Goal: Use online tool/utility: Utilize a website feature to perform a specific function

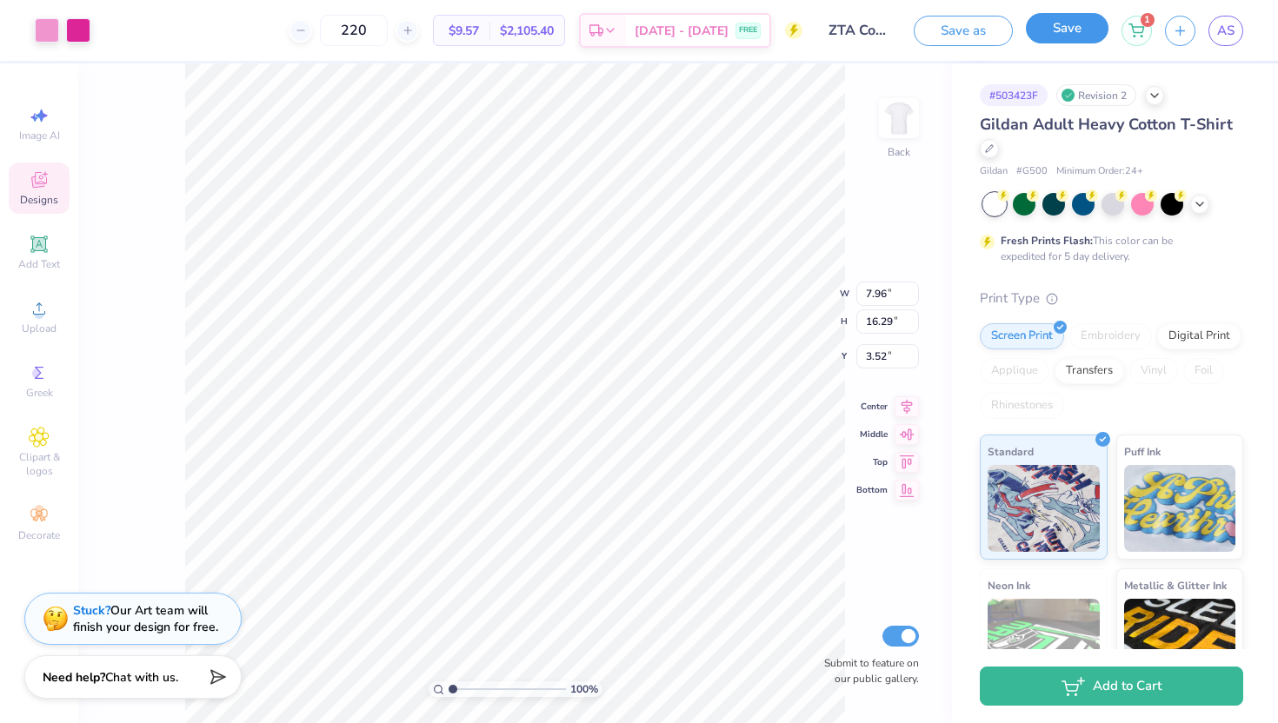
click at [1073, 37] on button "Save" at bounding box center [1067, 28] width 83 height 30
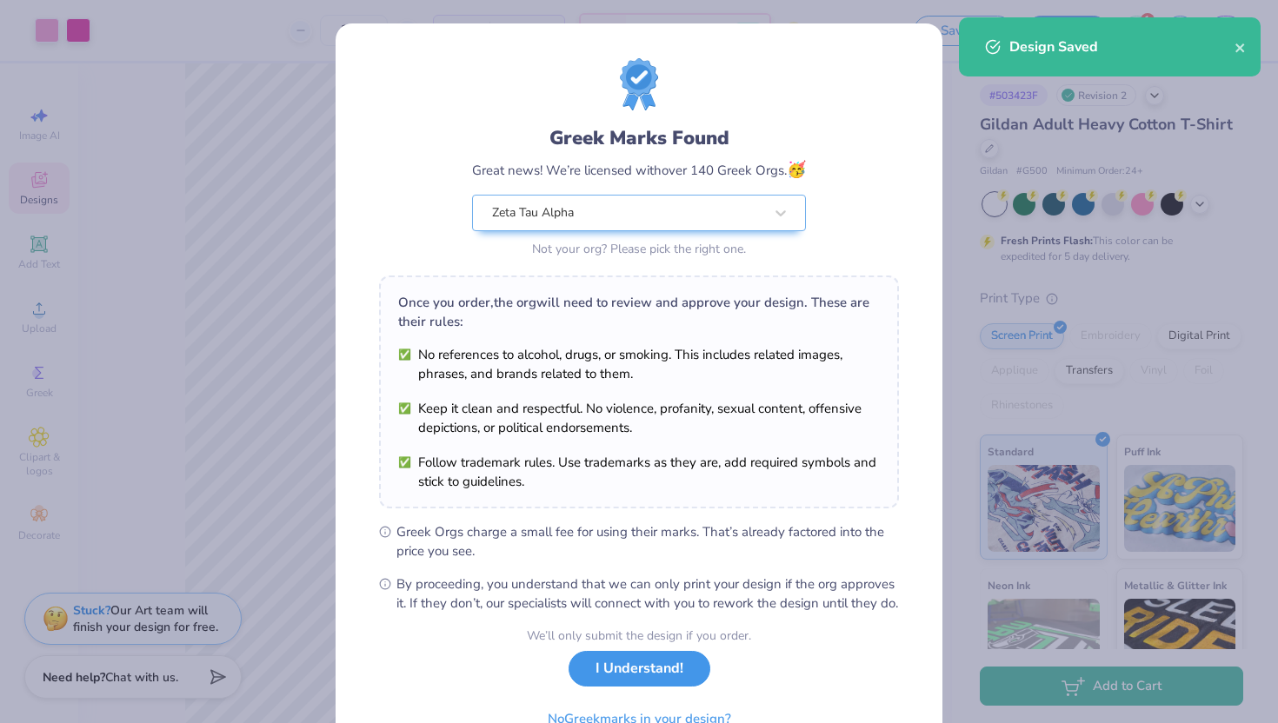
click at [614, 687] on button "I Understand!" at bounding box center [640, 669] width 142 height 36
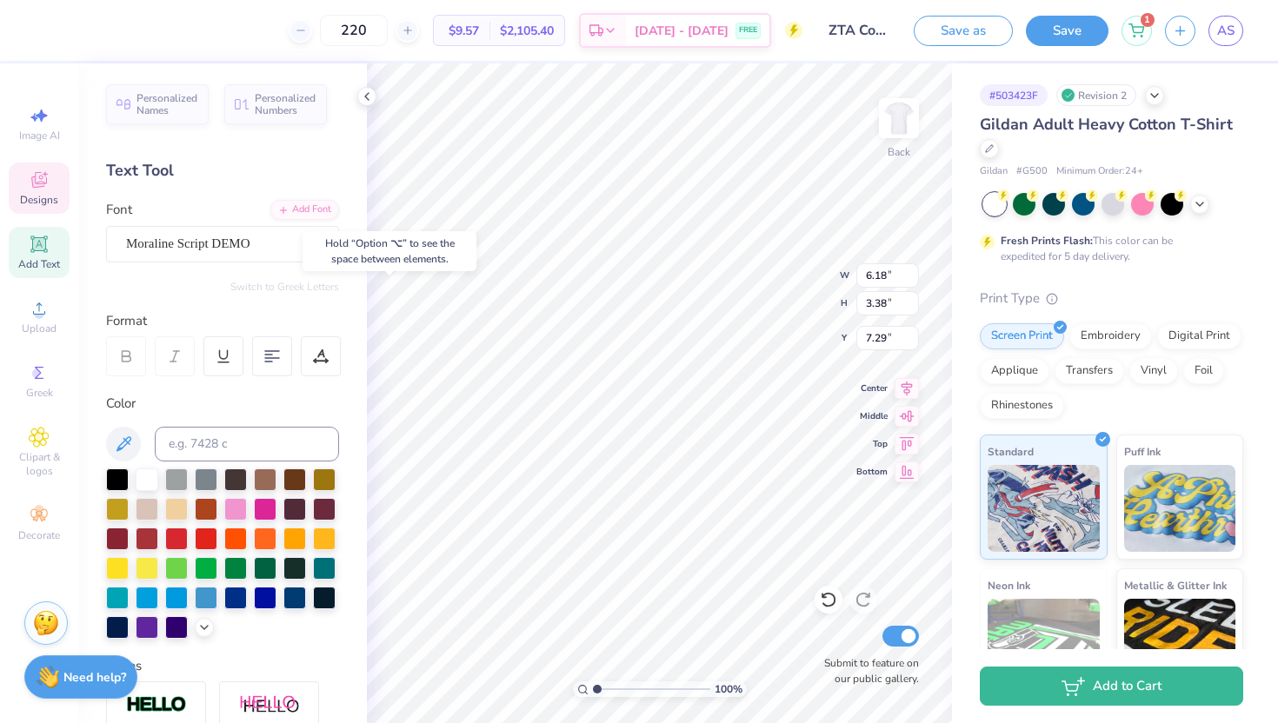
type input "4.80"
type input "3.69"
type input "8.83"
type input "6.18"
type input "3.38"
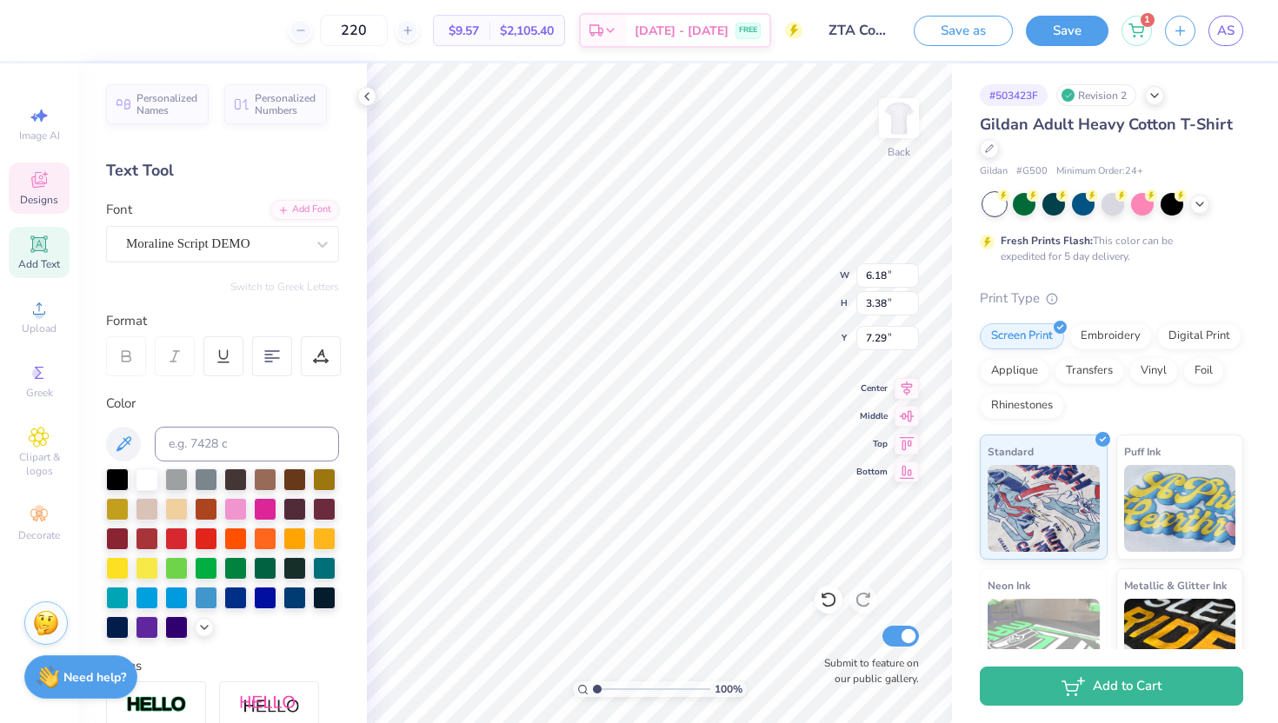
type input "7.14"
type input "9.29"
type input "7.76"
type input "4.33"
type input "12.18"
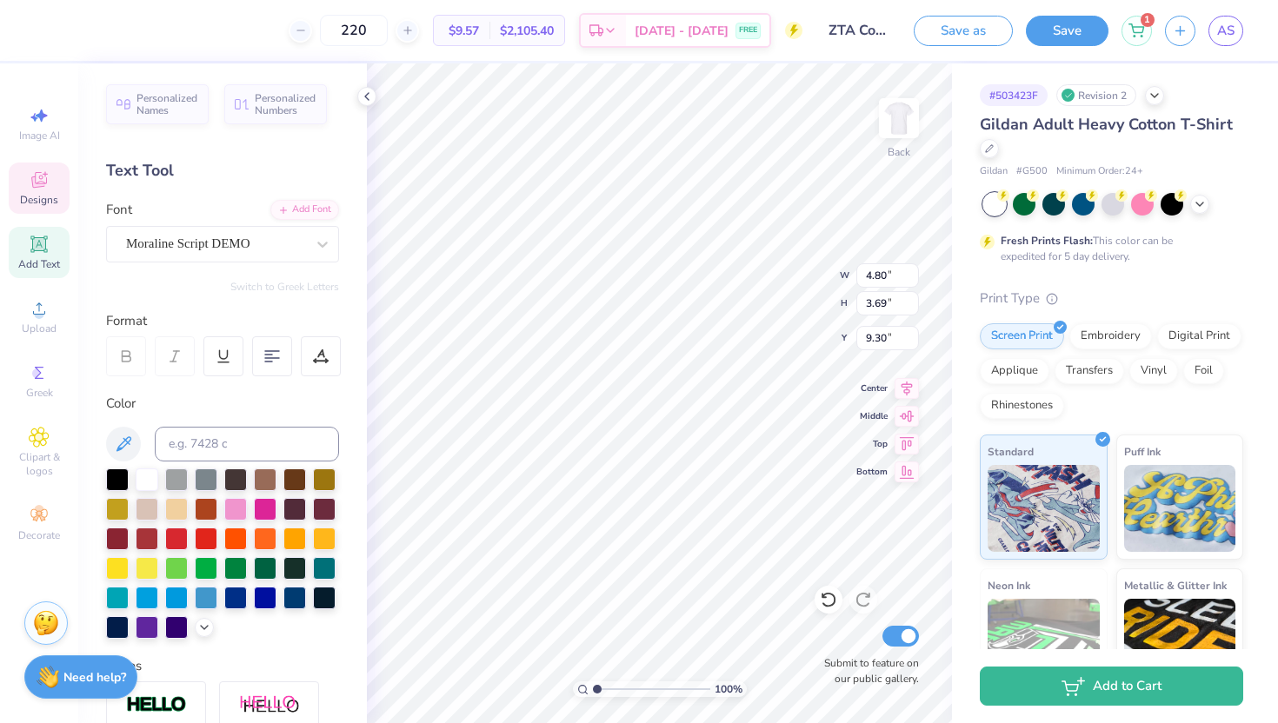
type input "9.56"
type textarea "BM"
type input "7.76"
type input "4.33"
type input "12.18"
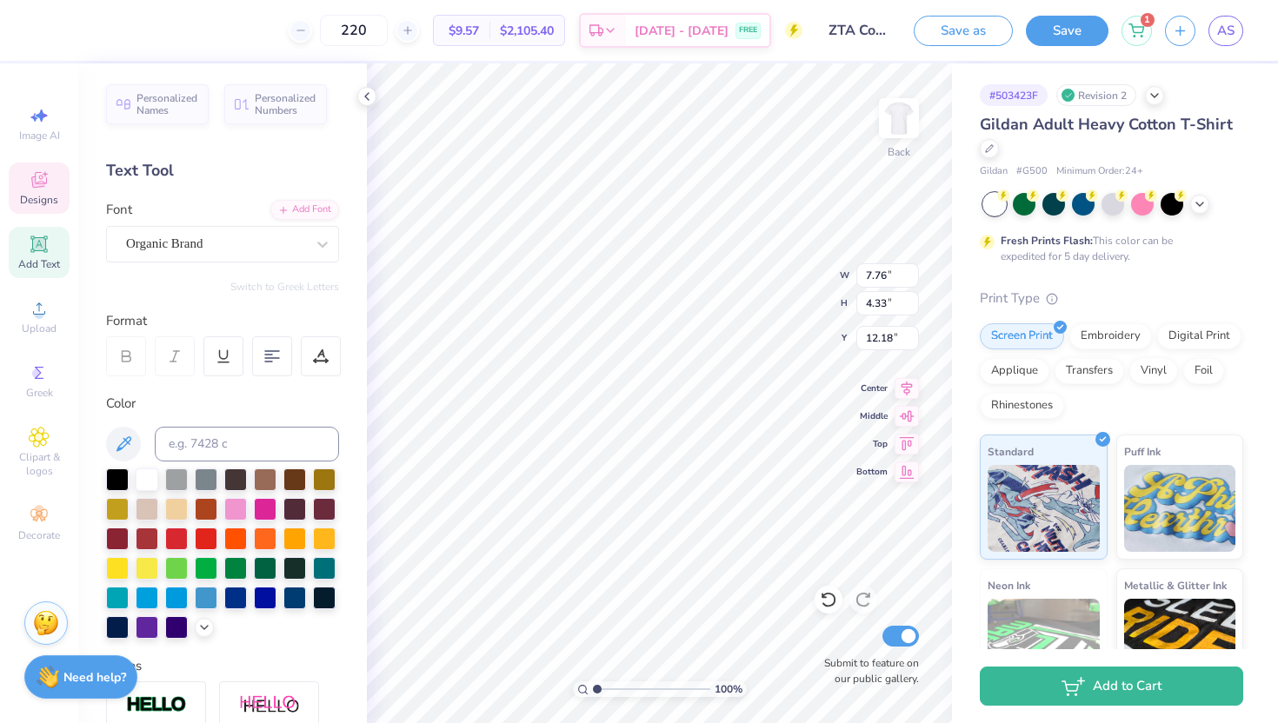
type input "5.85"
type input "5.20"
type input "12.56"
type input "7.76"
type input "4.33"
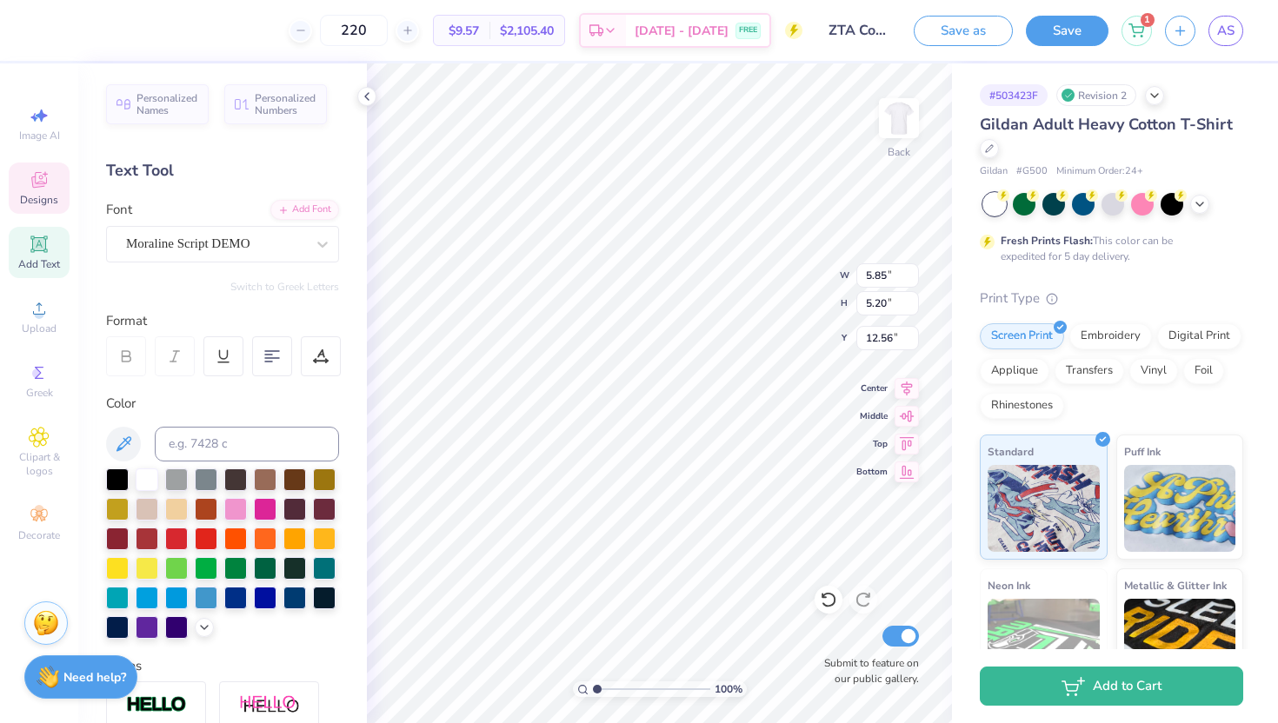
type input "12.18"
type input "5.85"
type input "5.20"
type input "12.58"
type textarea "N"
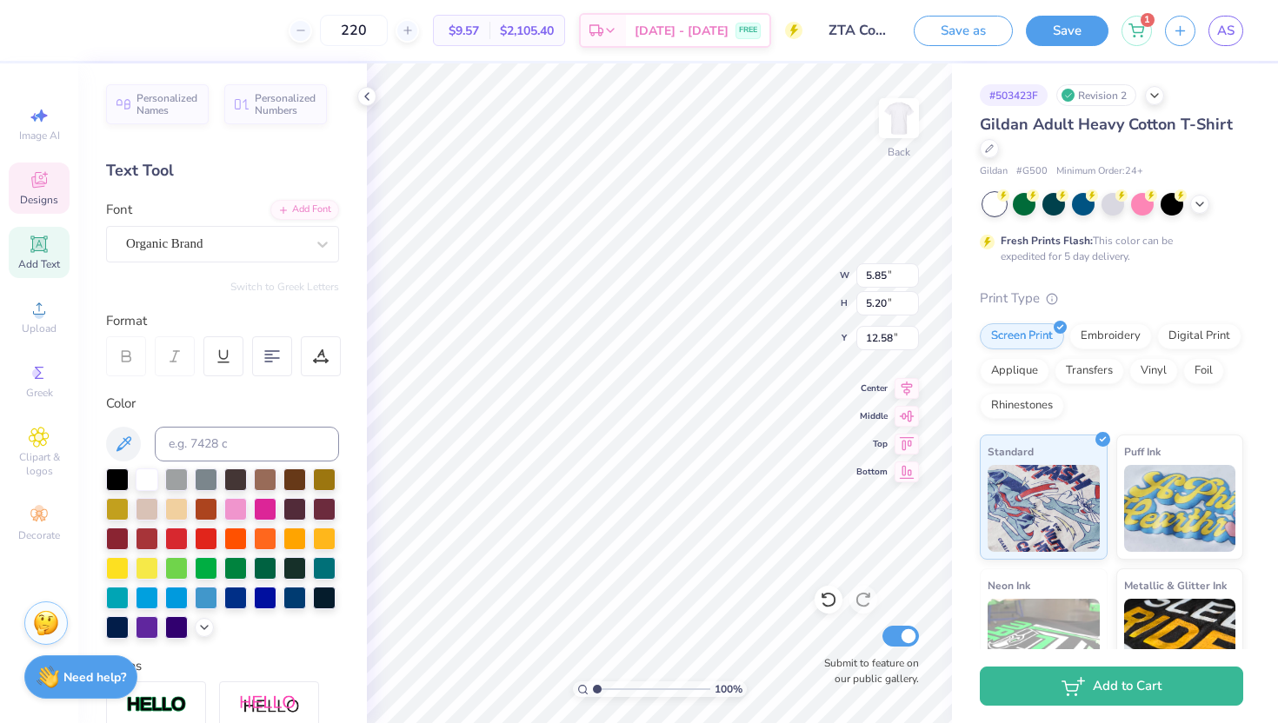
type textarea "OC"
type input "6.79"
type input "5.59"
type input "7.14"
type input "4.80"
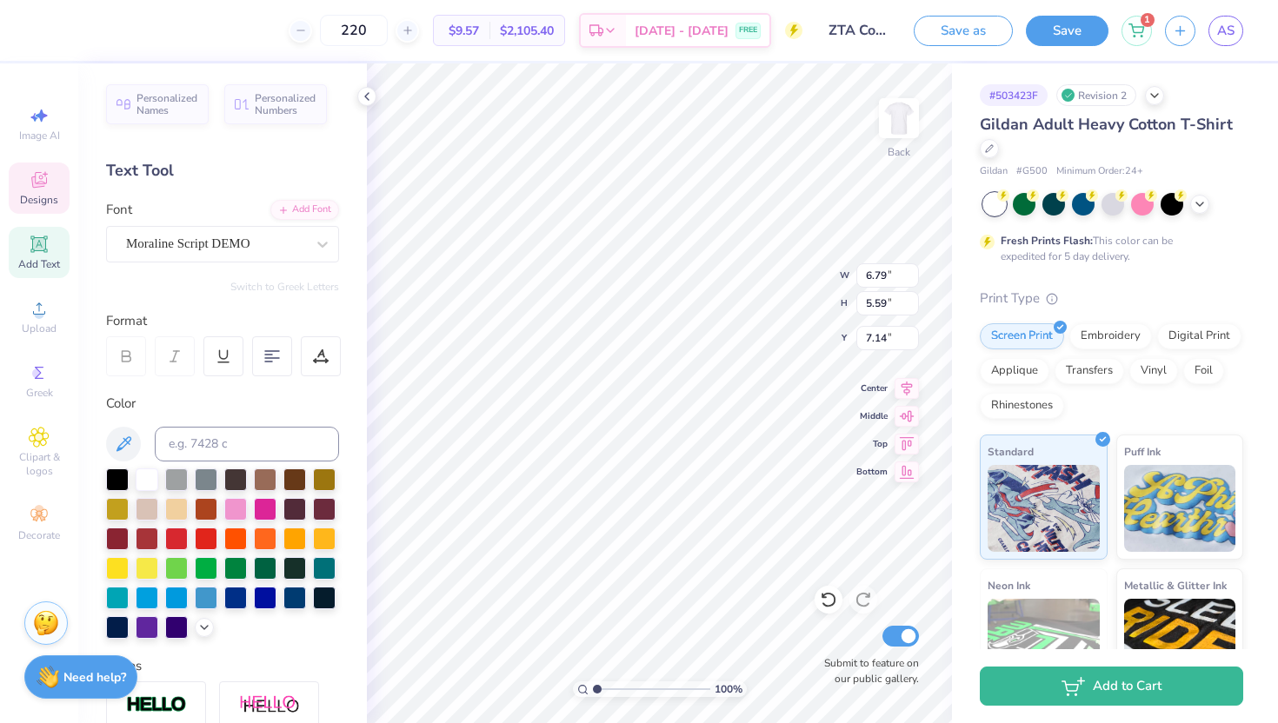
type input "3.69"
type input "9.56"
type input "5.55"
type input "1.79"
type input "3.53"
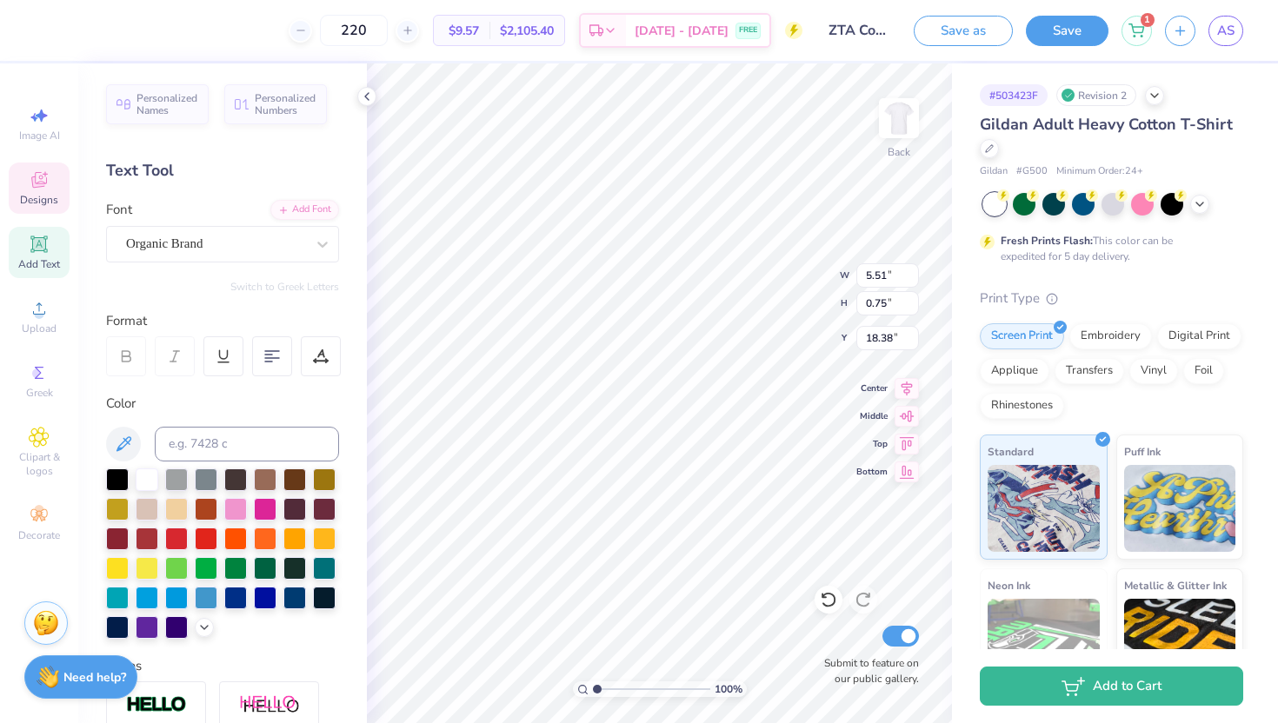
type textarea "B"
type input "19.14"
type textarea "2025 5k"
type input "18.15"
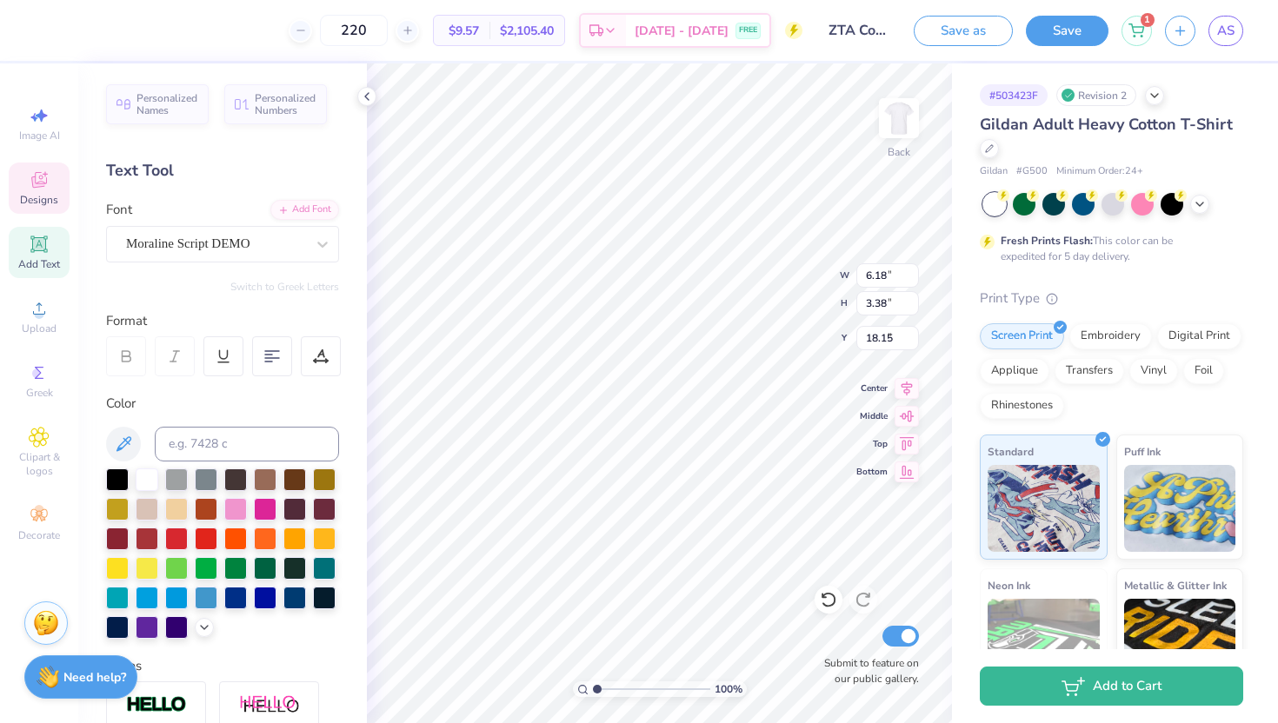
type input "6.18"
type input "3.38"
type input "7.14"
type input "7.76"
type input "4.33"
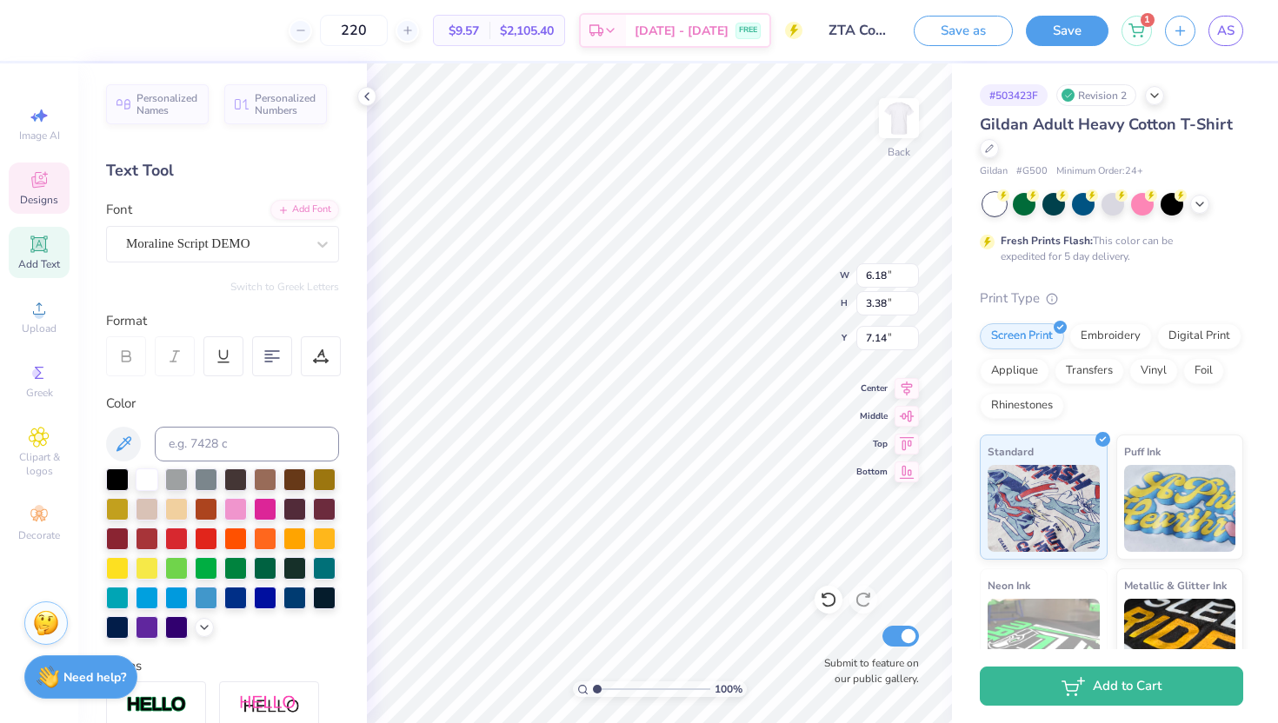
type input "12.19"
type input "1.31"
type input "6.79"
type input "5.59"
type input "7.15"
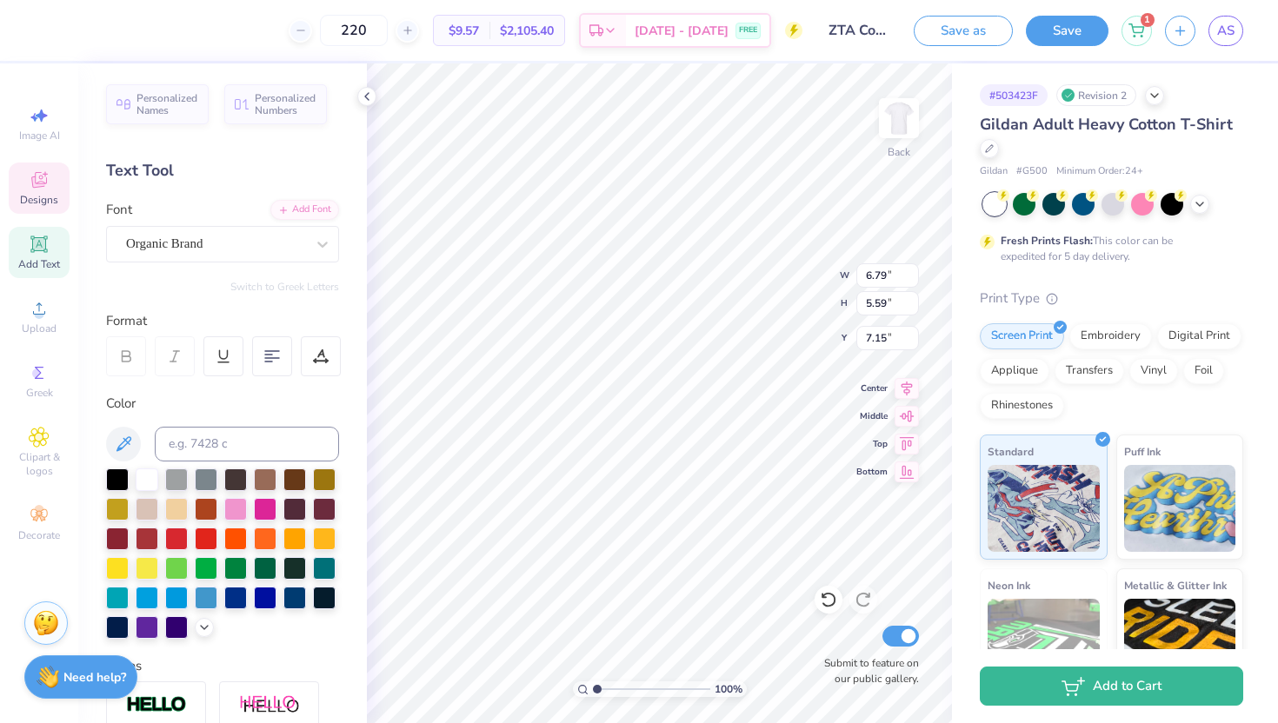
type input "5.81"
type input "4.78"
type input "7.95"
type input "5.37"
type input "4.88"
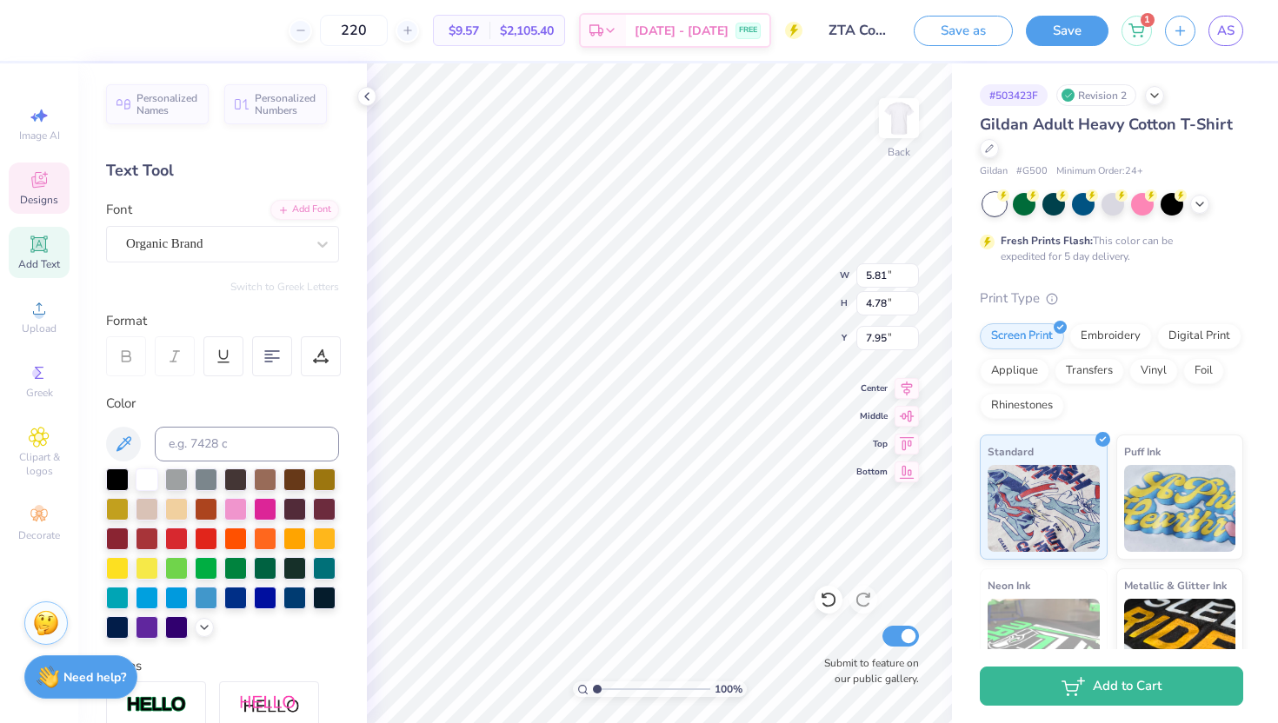
type input "12.74"
type input "18.19"
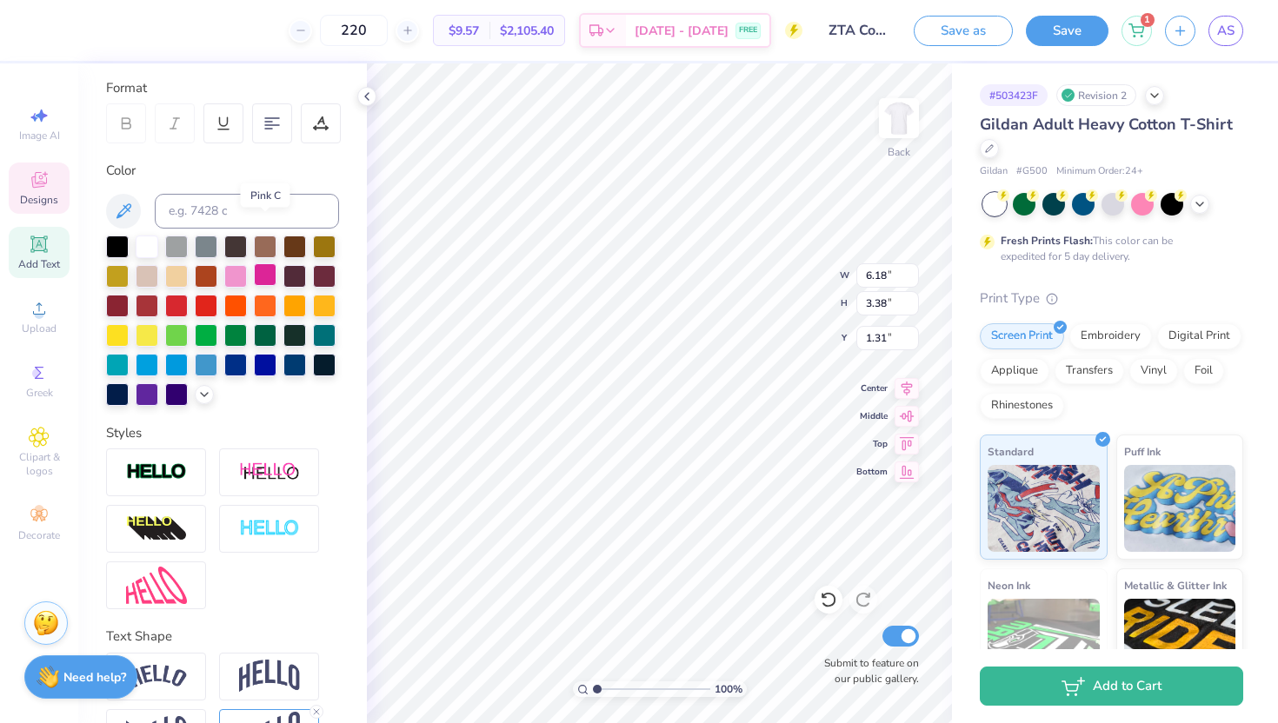
scroll to position [287, 0]
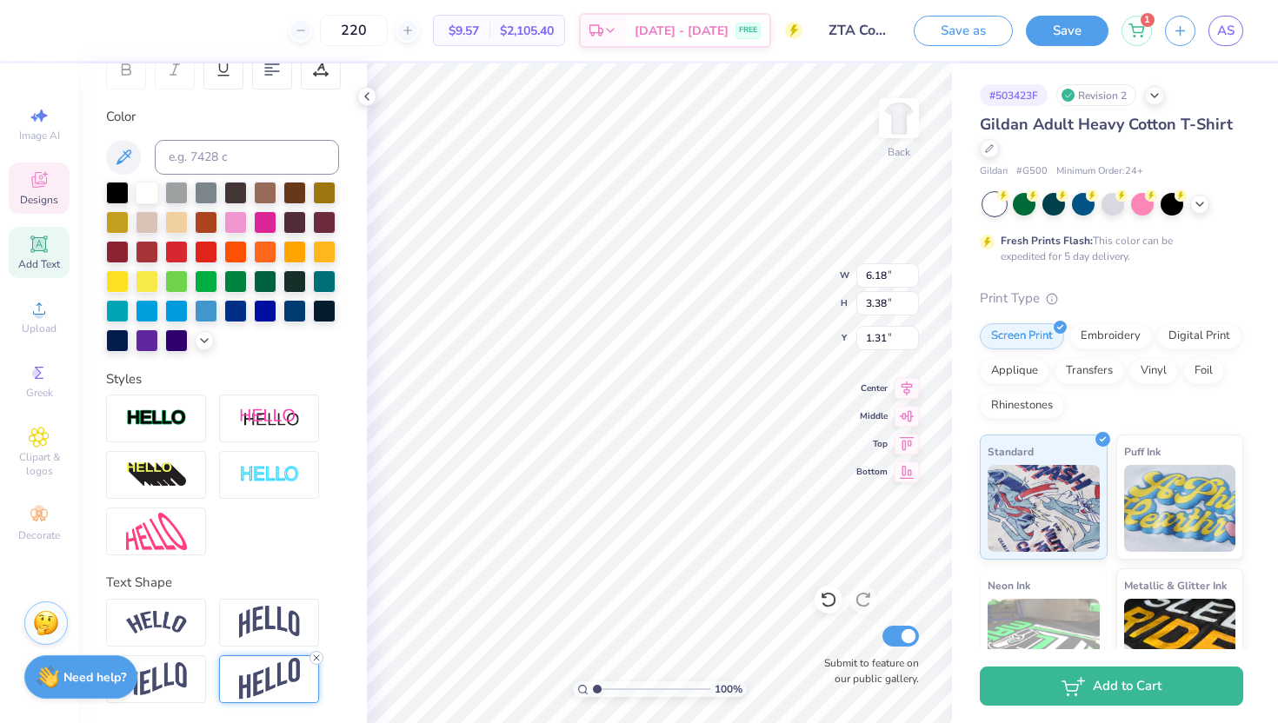
click at [316, 657] on line at bounding box center [316, 658] width 5 height 5
type input "2.68"
type input "1.66"
type textarea "Zeta Tau Alpha"
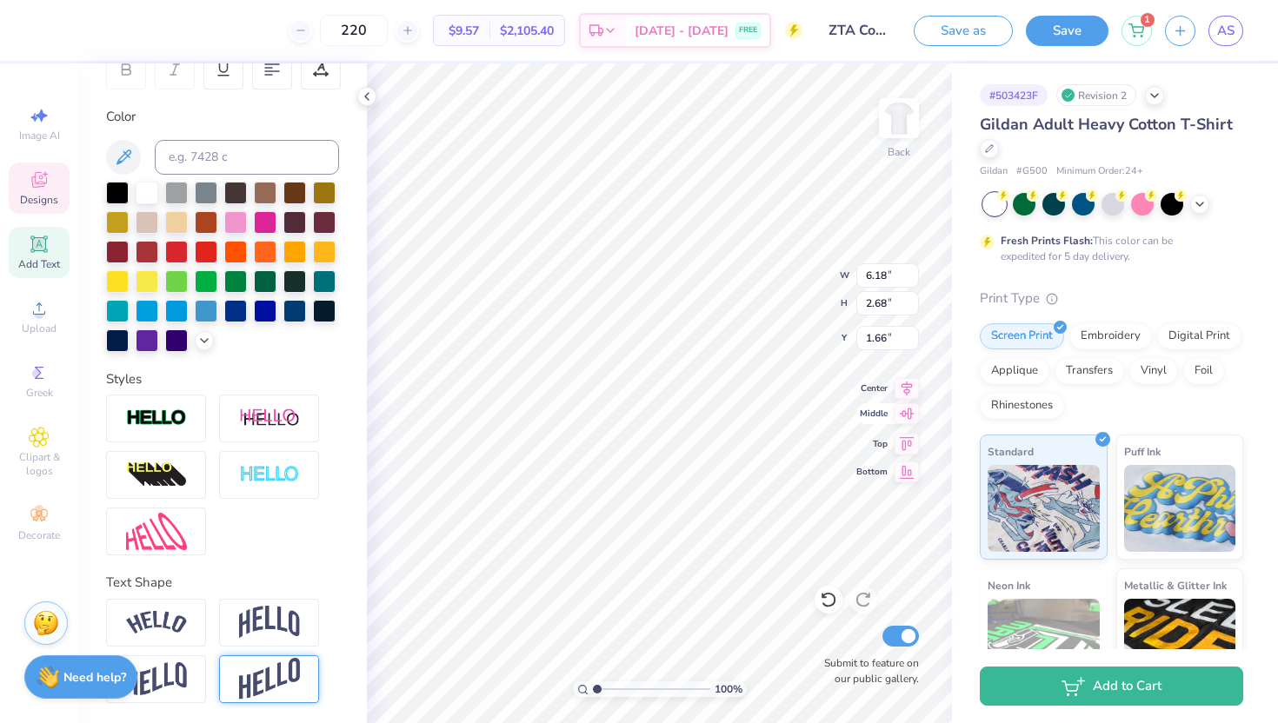
click at [908, 418] on icon at bounding box center [907, 414] width 15 height 11
type input "7.76"
type input "12.23"
type input "7.13"
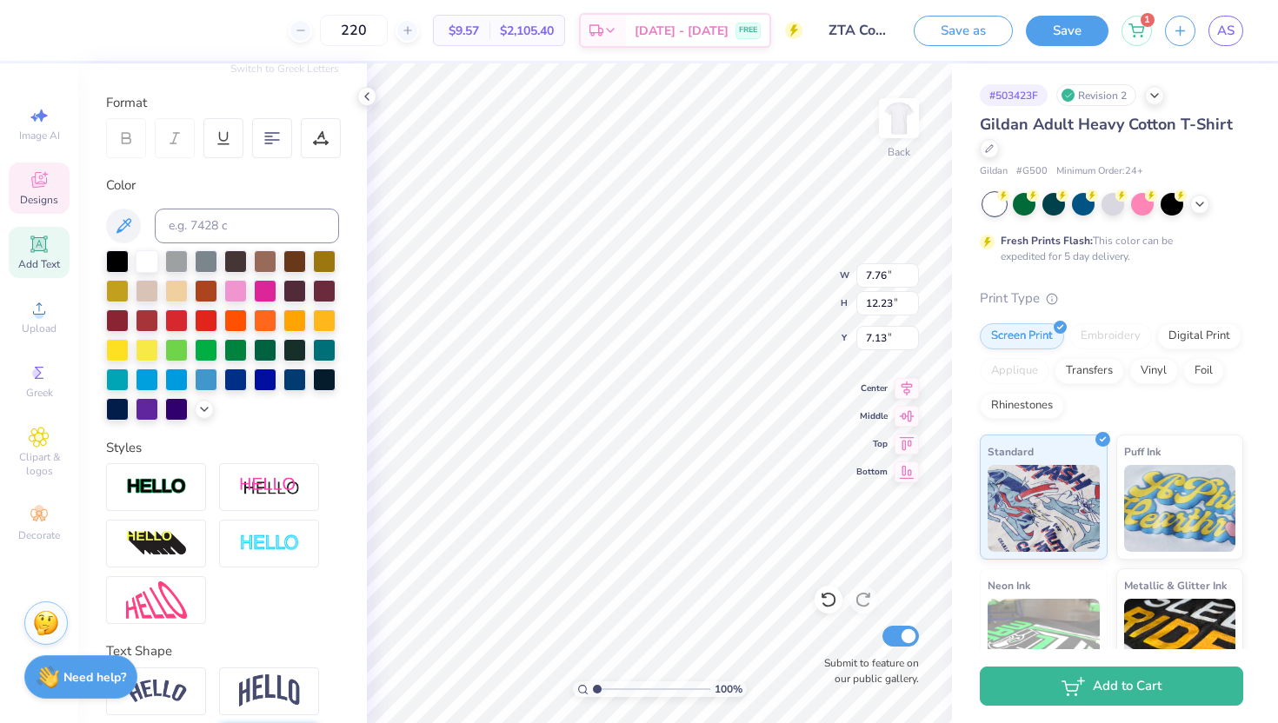
scroll to position [154, 0]
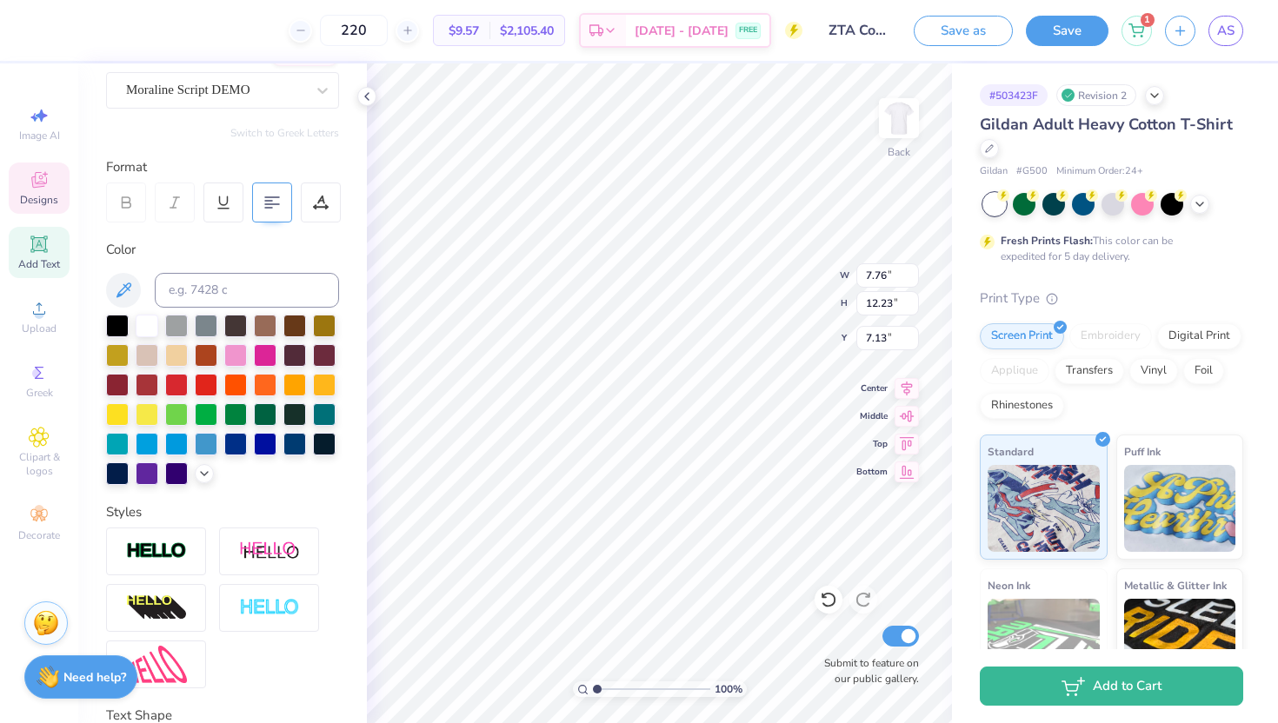
click at [273, 207] on icon at bounding box center [272, 203] width 16 height 16
type input "4.82"
type input "7.59"
click at [322, 210] on icon at bounding box center [321, 203] width 16 height 16
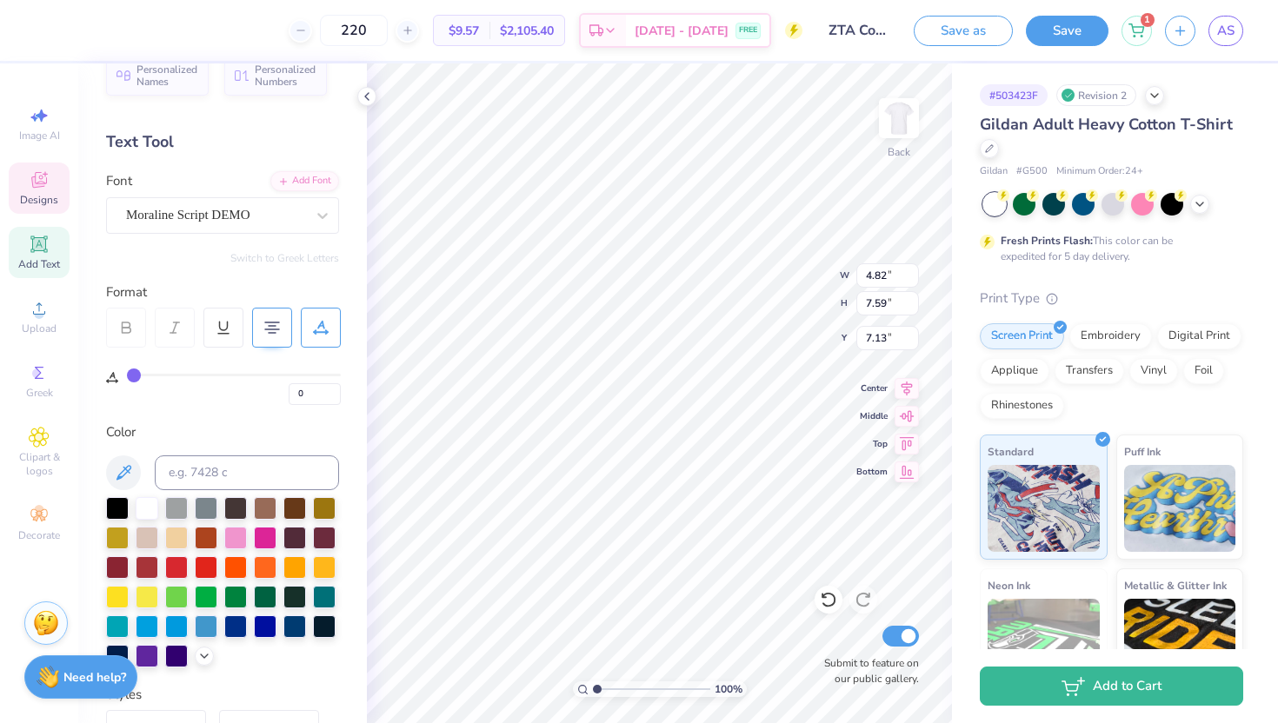
scroll to position [27, 0]
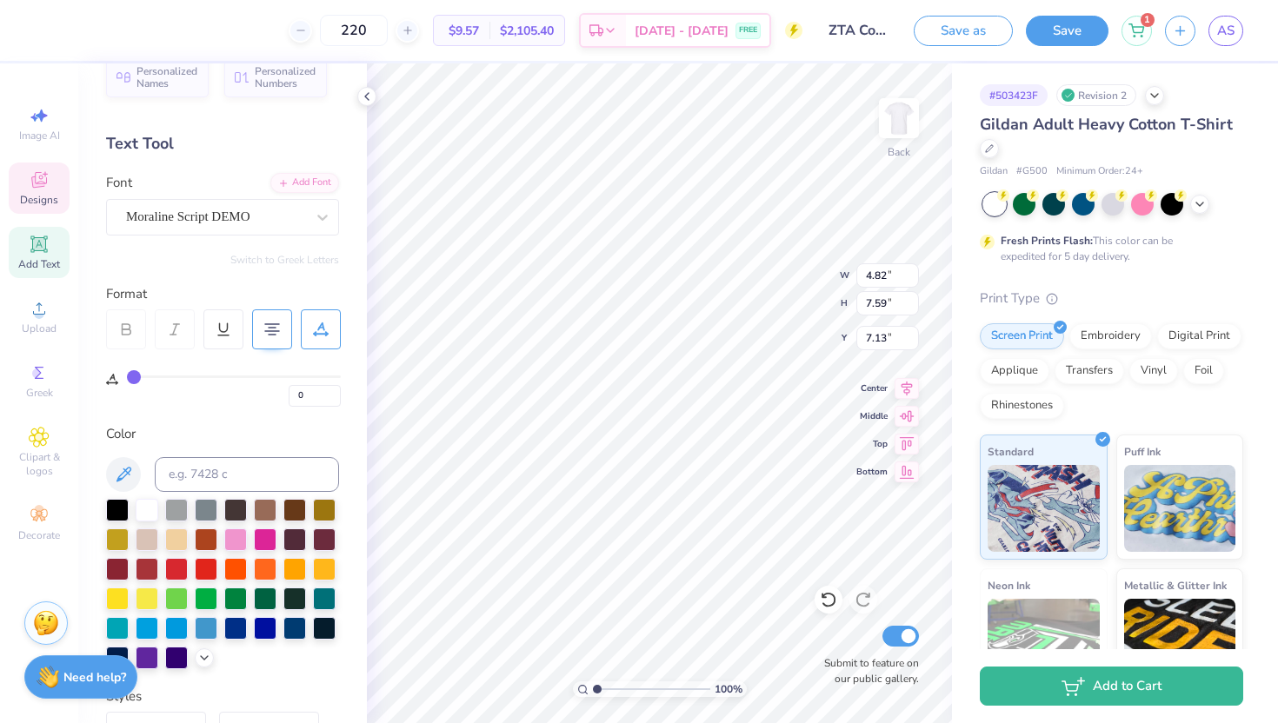
type input "4.24"
type input "6.68"
type input "9.39"
type input "3.46"
type input "5.46"
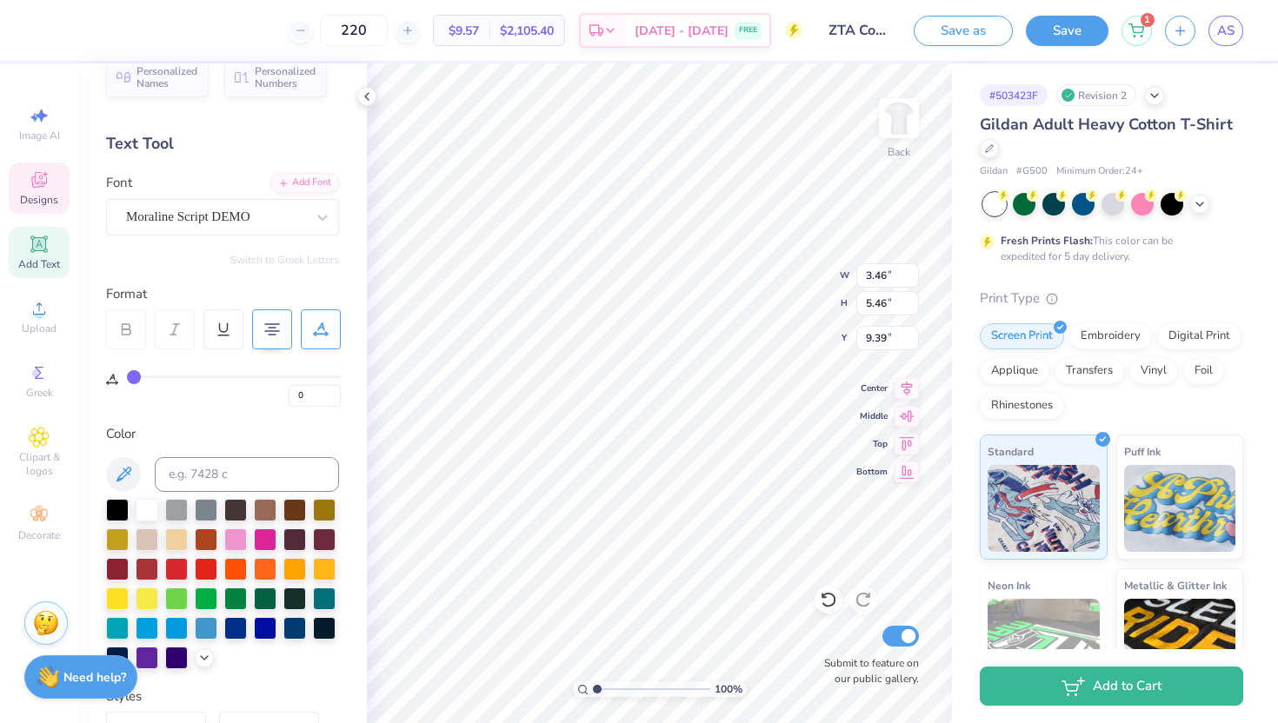
type input "10.01"
type input "5.07"
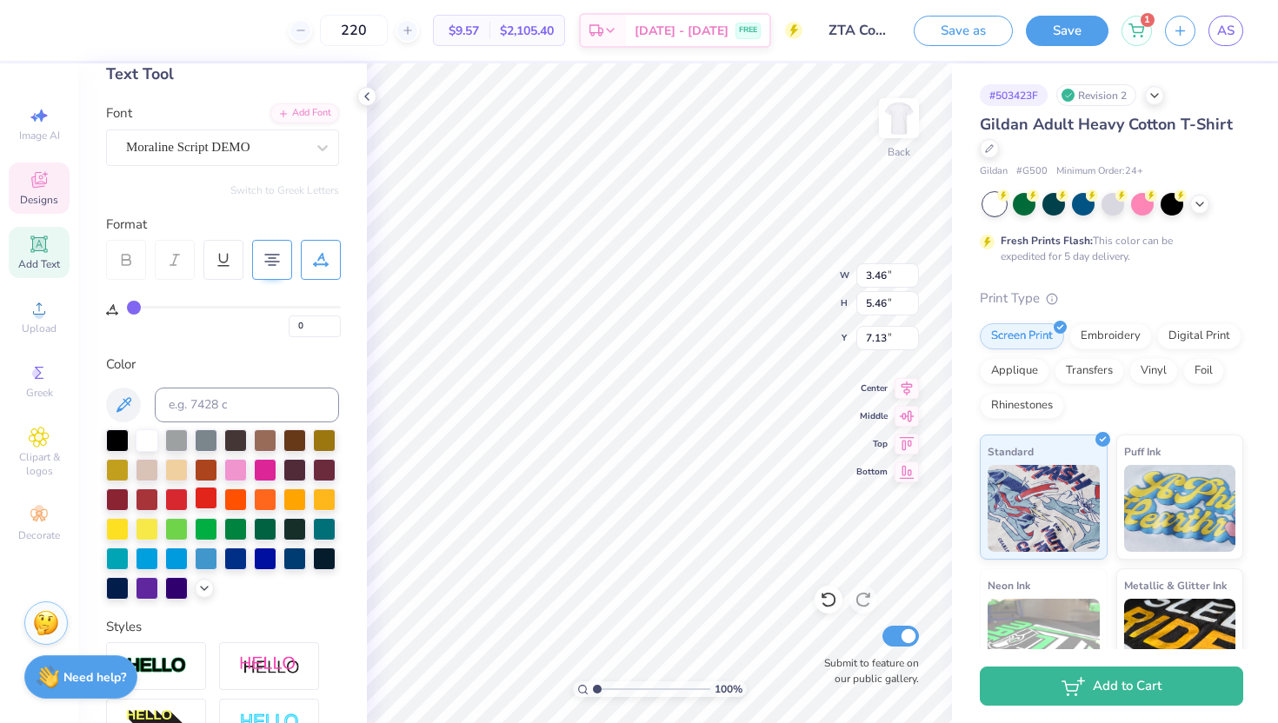
scroll to position [344, 0]
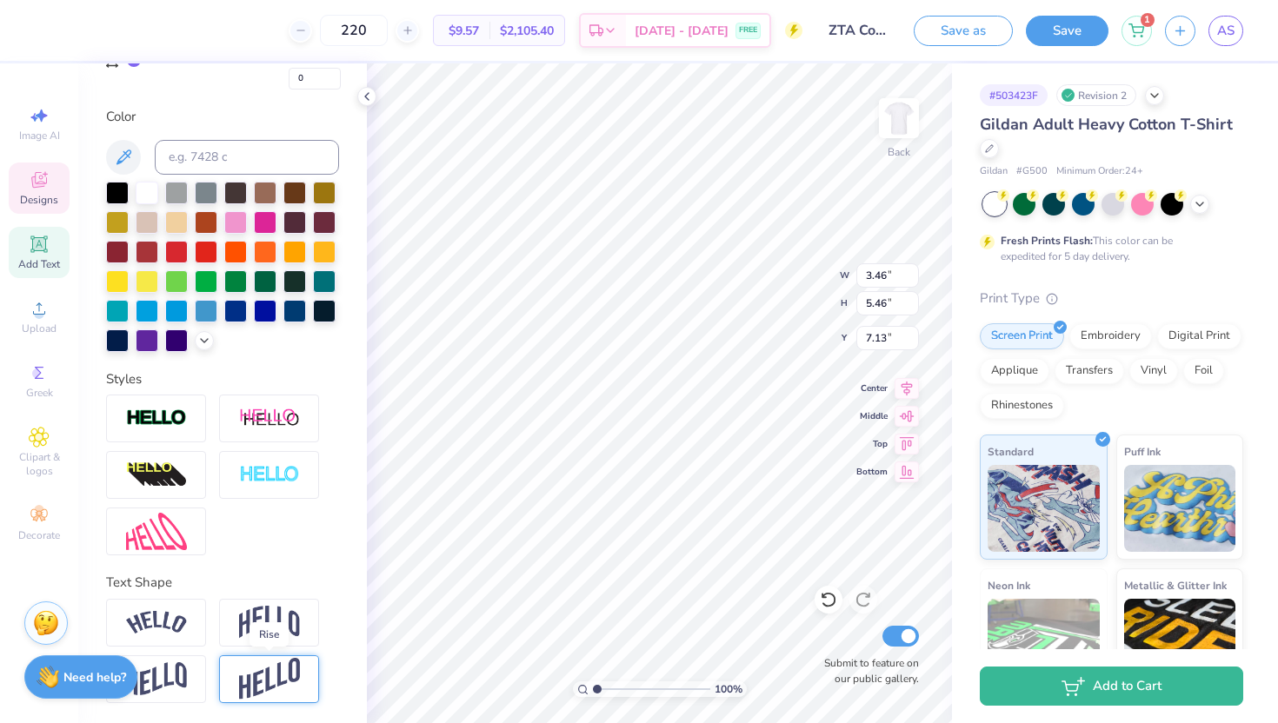
click at [265, 677] on img at bounding box center [269, 679] width 61 height 43
type input "9.81"
type input "4.95"
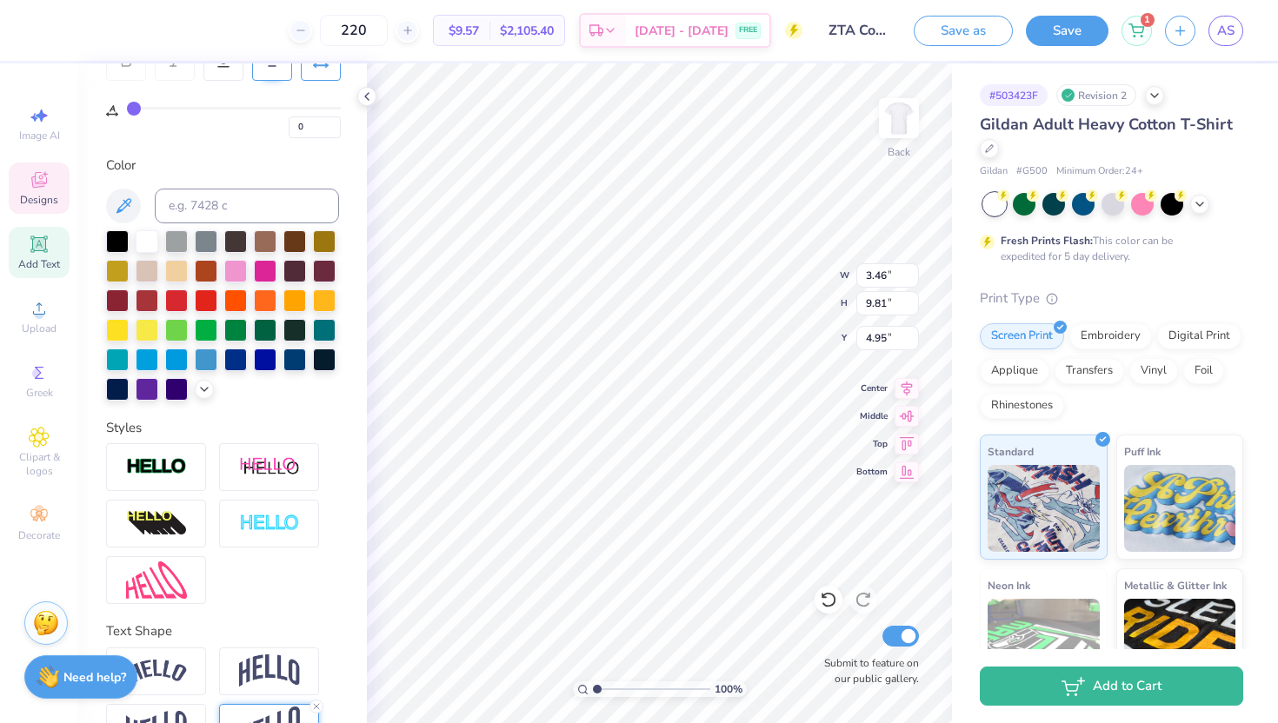
scroll to position [446, 0]
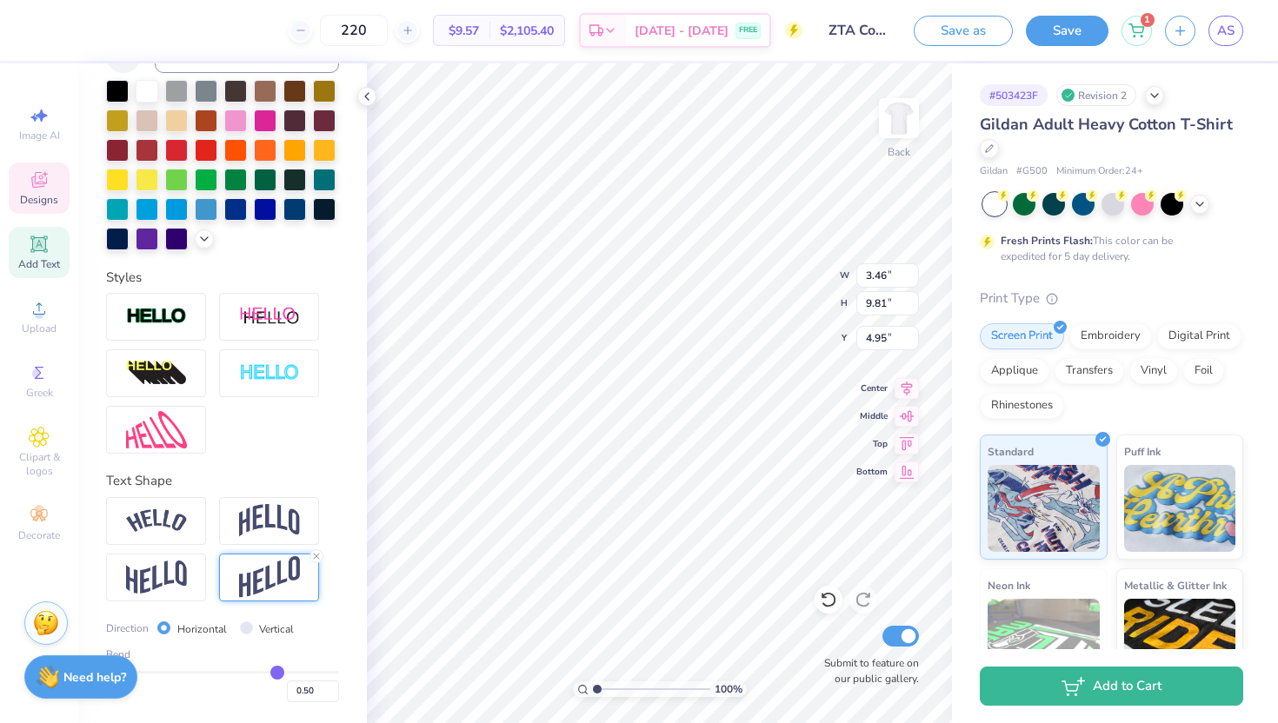
type input "0.51"
type input "0.48"
type input "0.42"
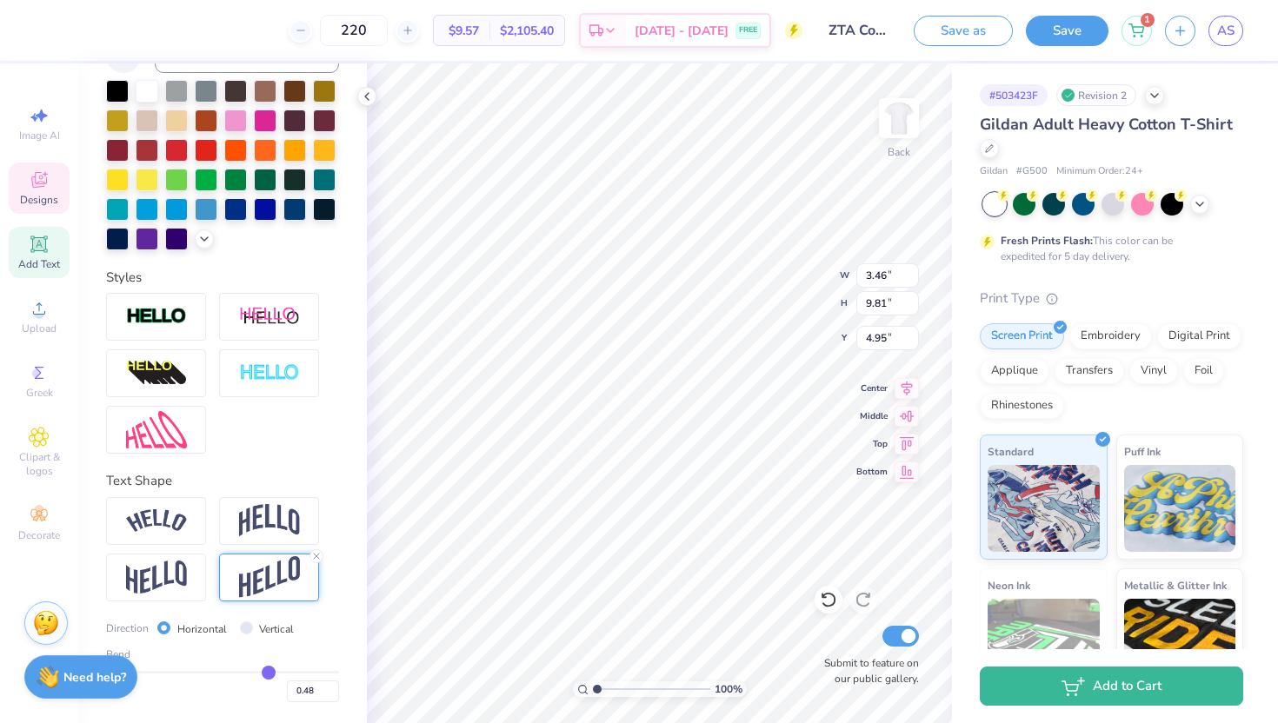
type input "0.42"
type input "0.36"
type input "0.32"
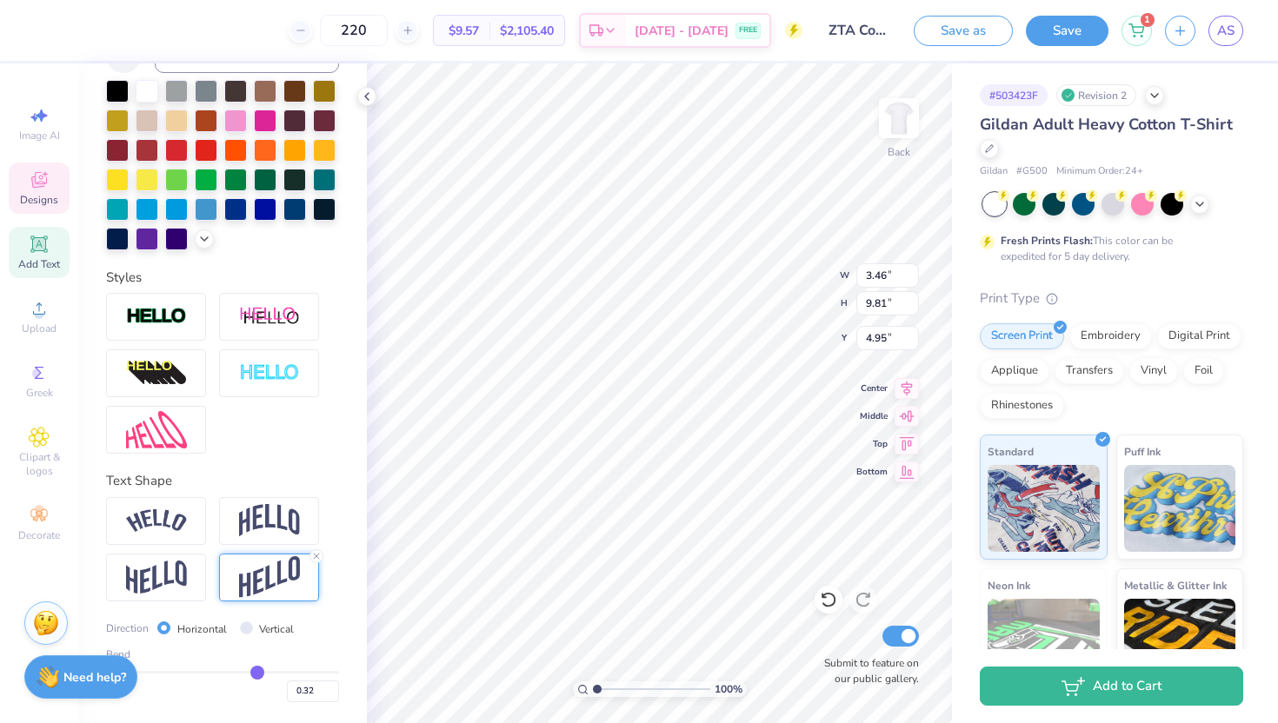
type input "0.28"
type input "0.24"
type input "0.21"
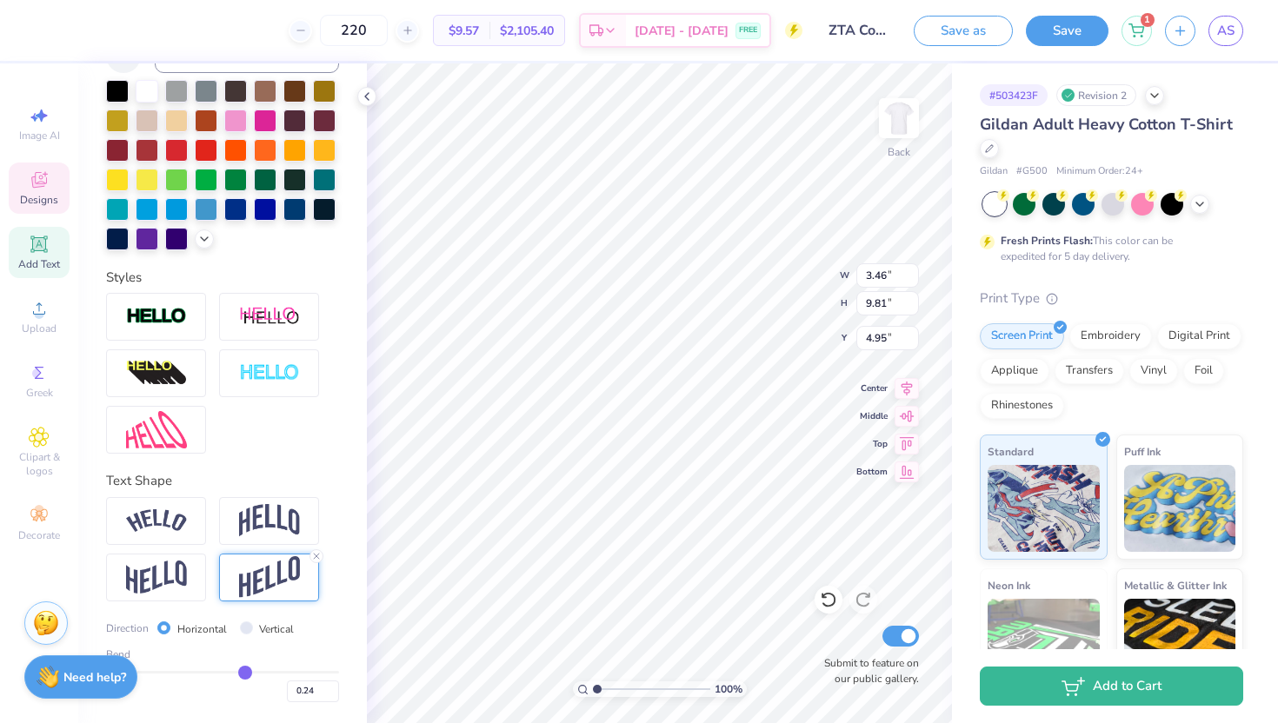
type input "0.21"
type input "0.19"
type input "0.16"
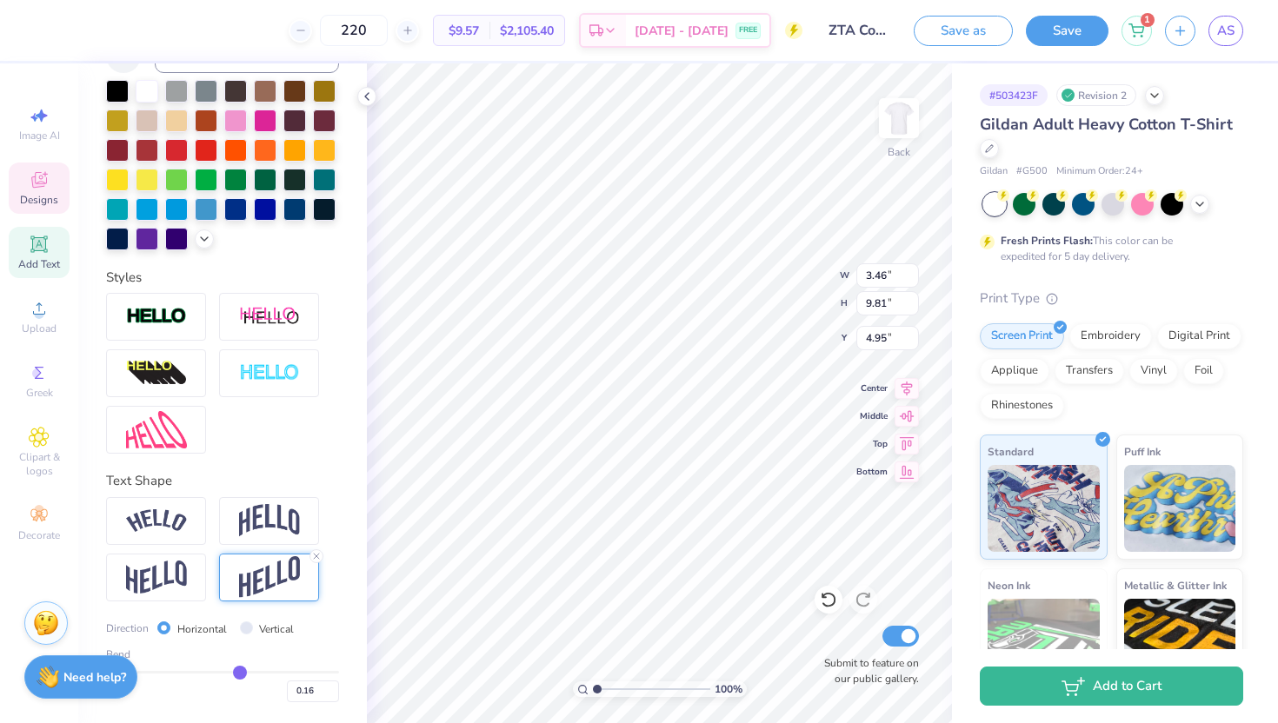
type input "0.14"
type input "0.12"
type input "0.1"
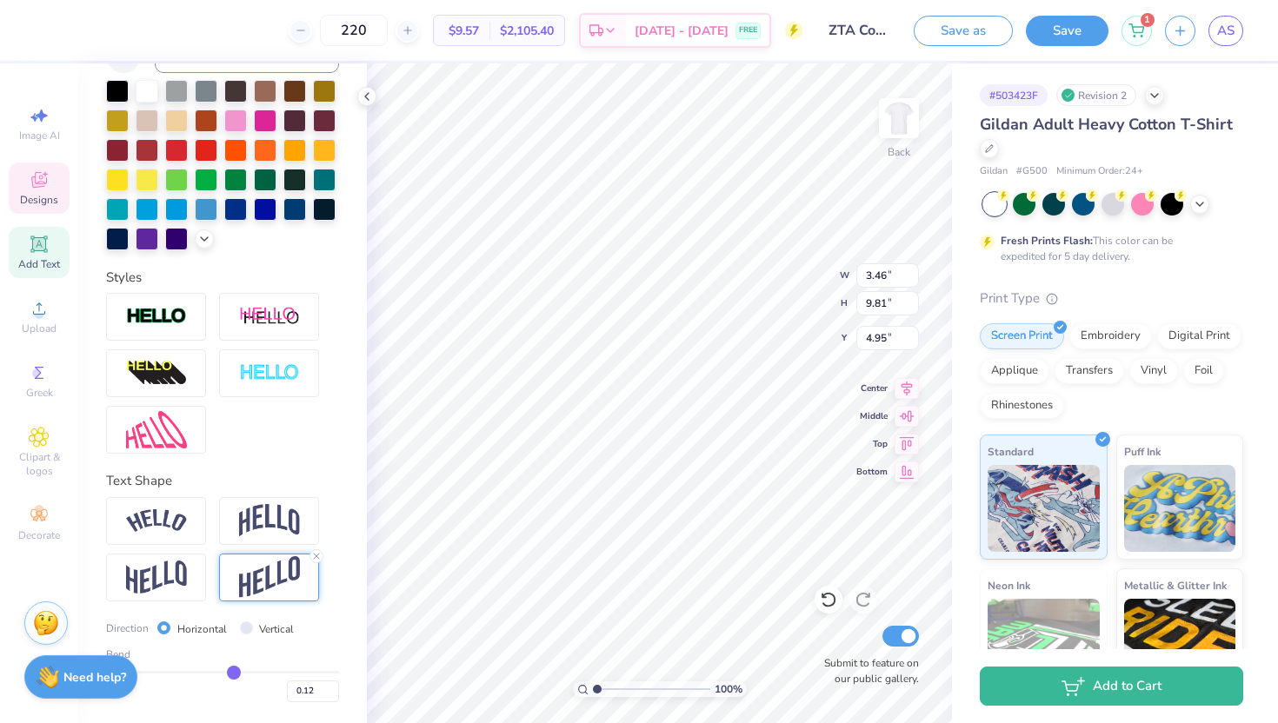
type input "0.10"
type input "0.08"
type input "0.04"
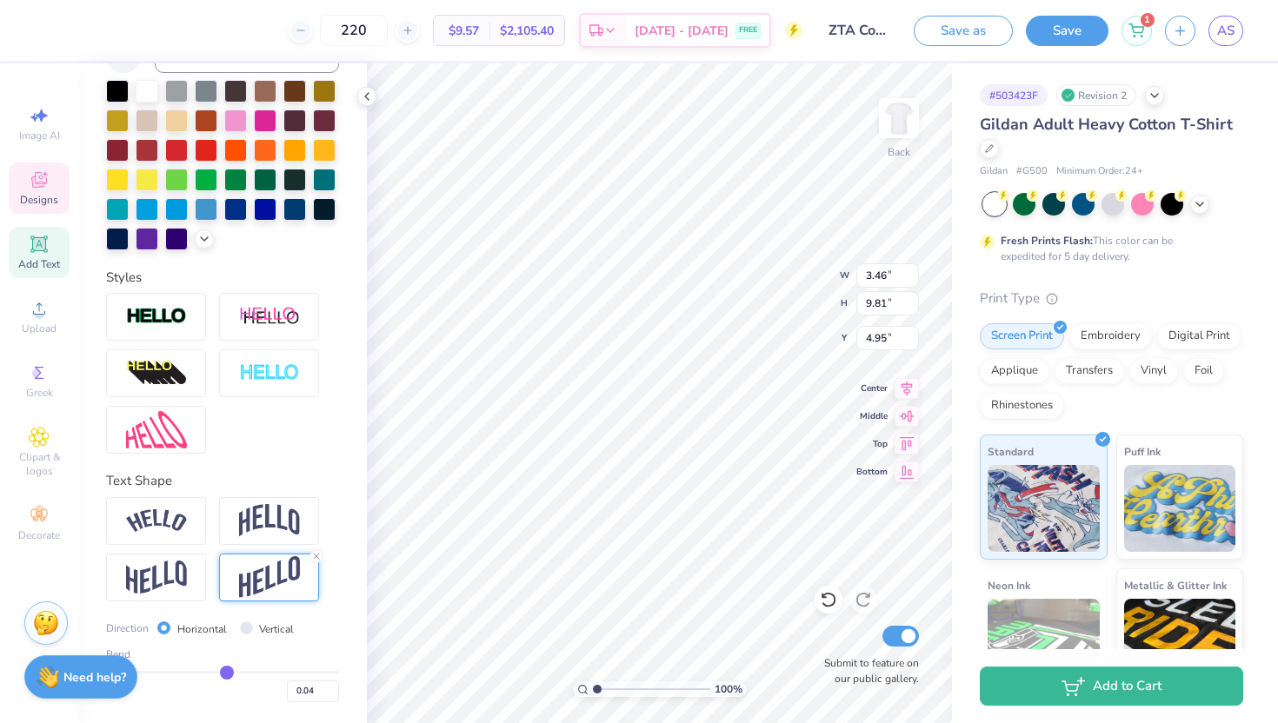
type input "0.01"
type input "-0.01"
type input "-0.03"
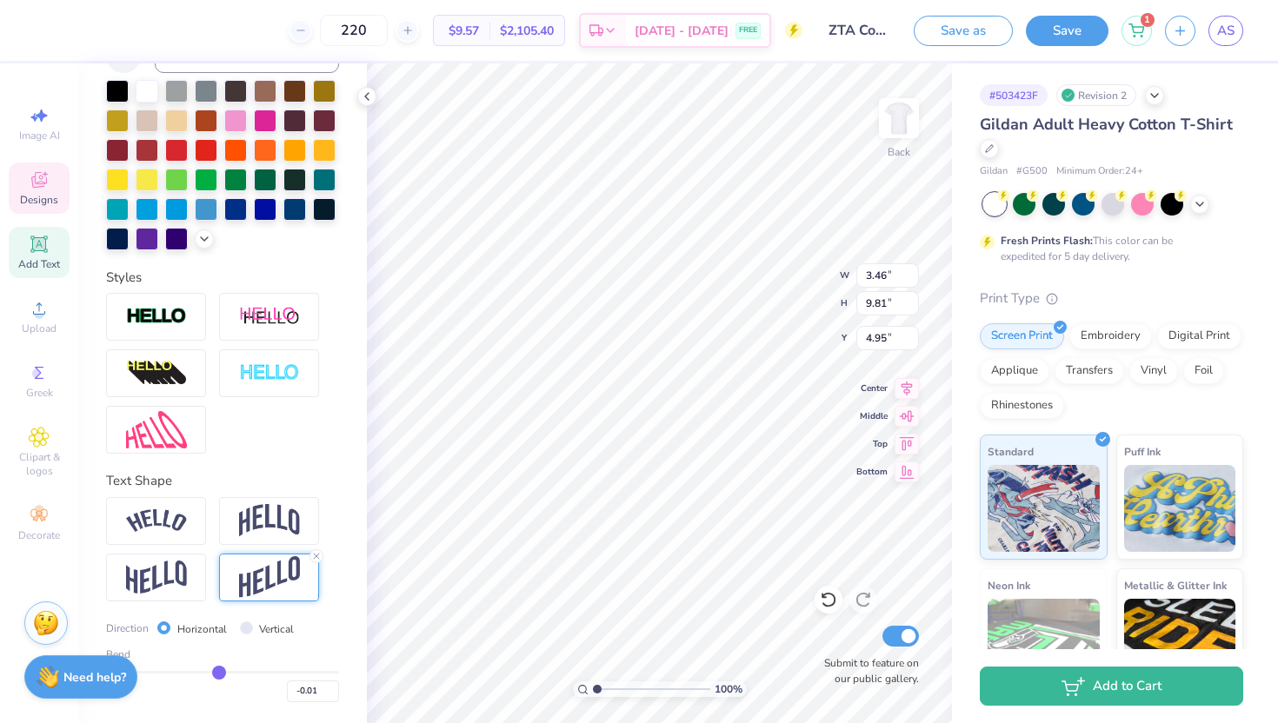
type input "-0.03"
type input "-0.04"
type input "-0.05"
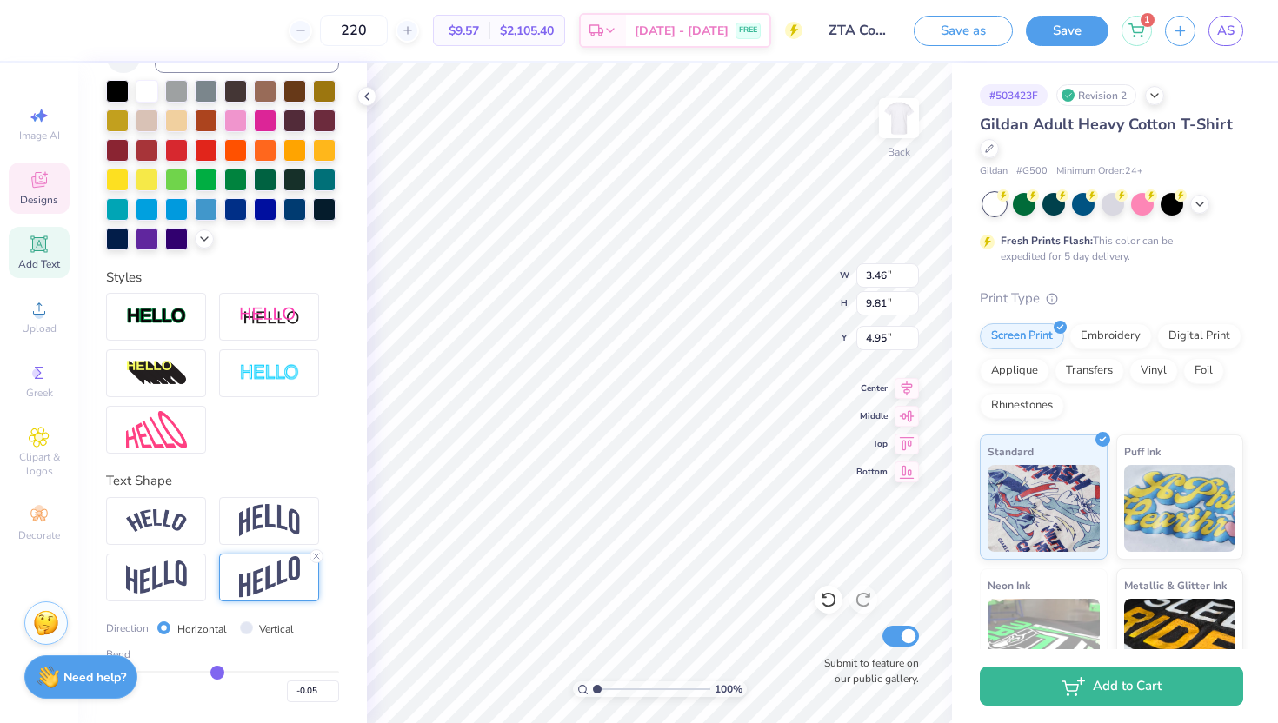
type input "-0.06"
type input "-0.07"
type input "-0.09"
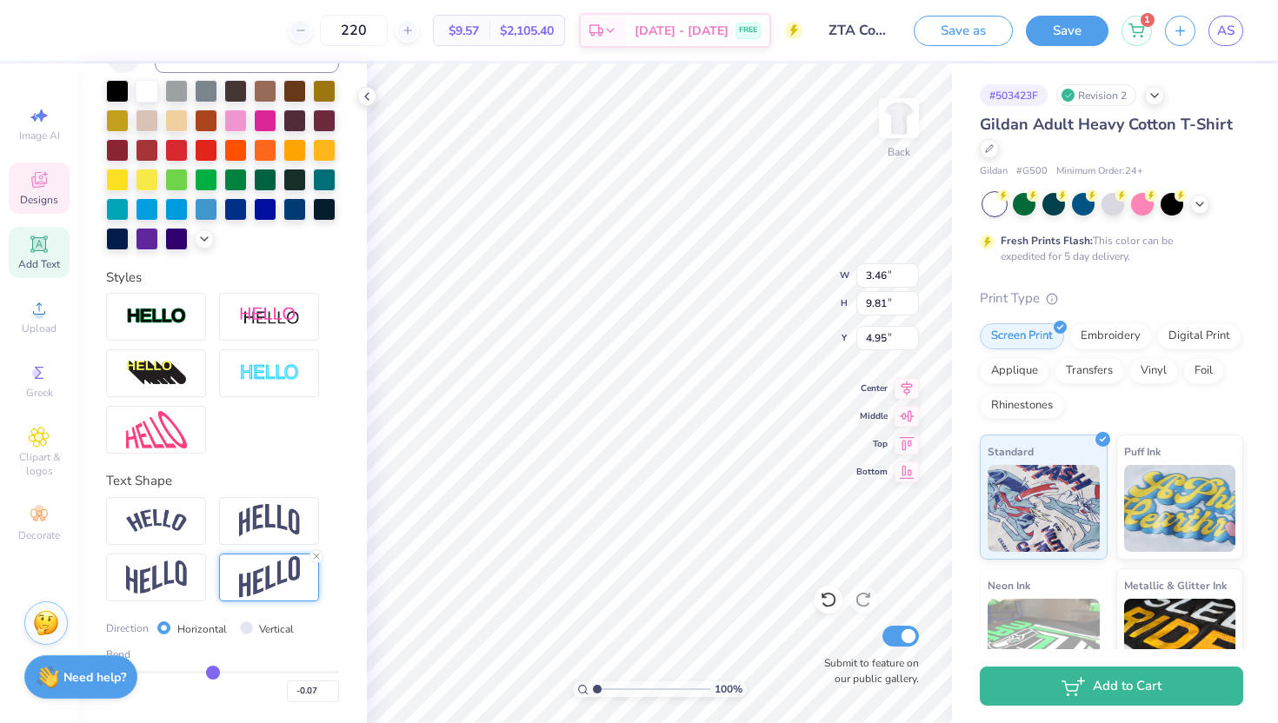
type input "-0.09"
type input "-0.11"
type input "-0.14"
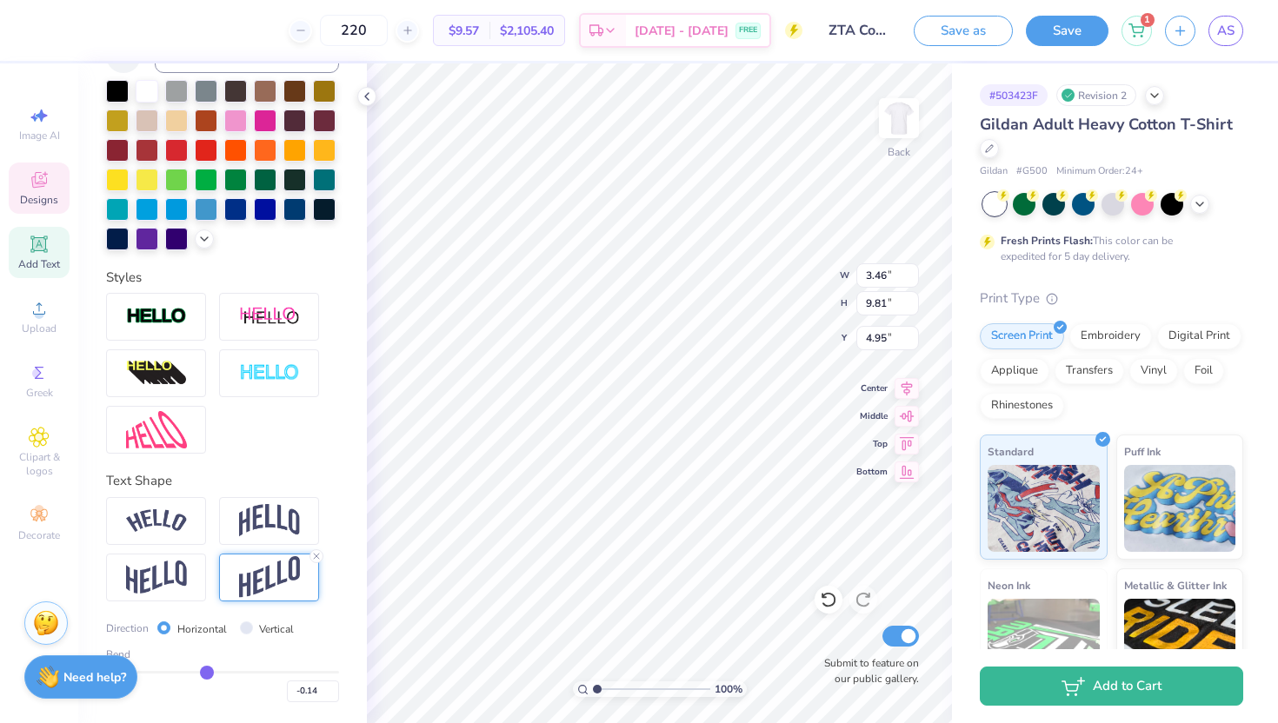
type input "-0.15"
type input "-0.17"
type input "-0.19"
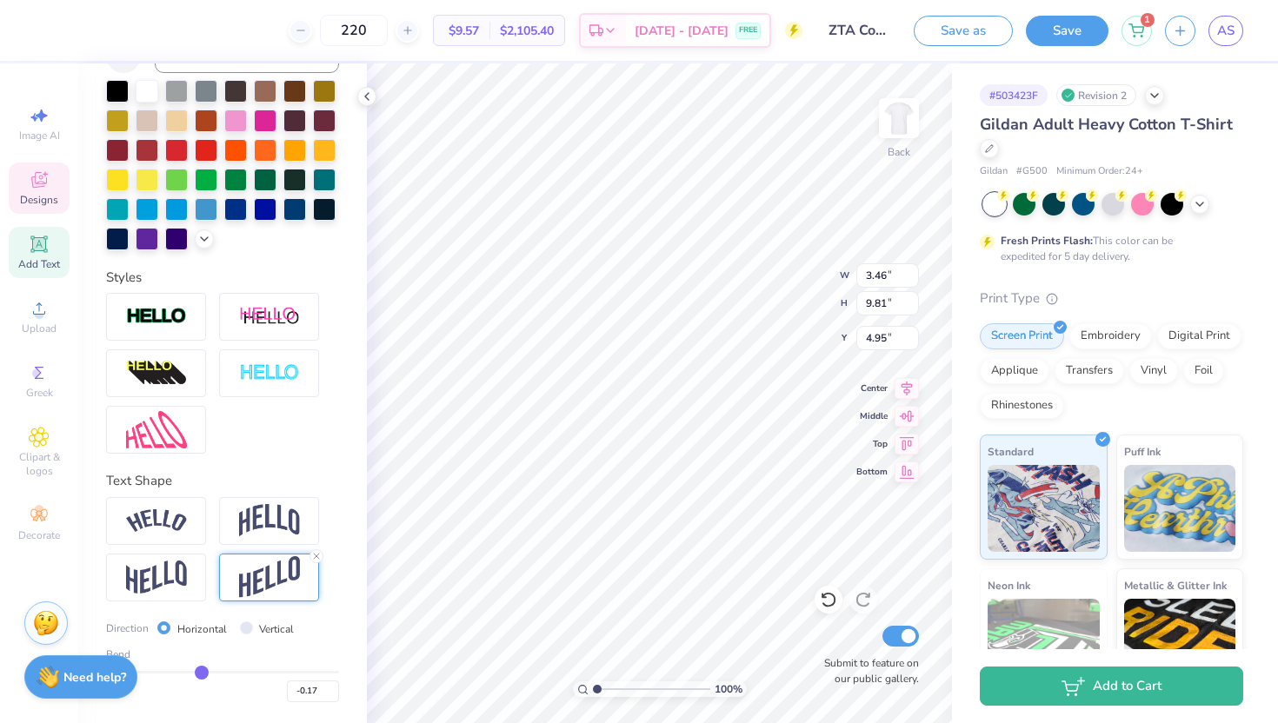
type input "-0.19"
type input "-0.22"
type input "-0.25"
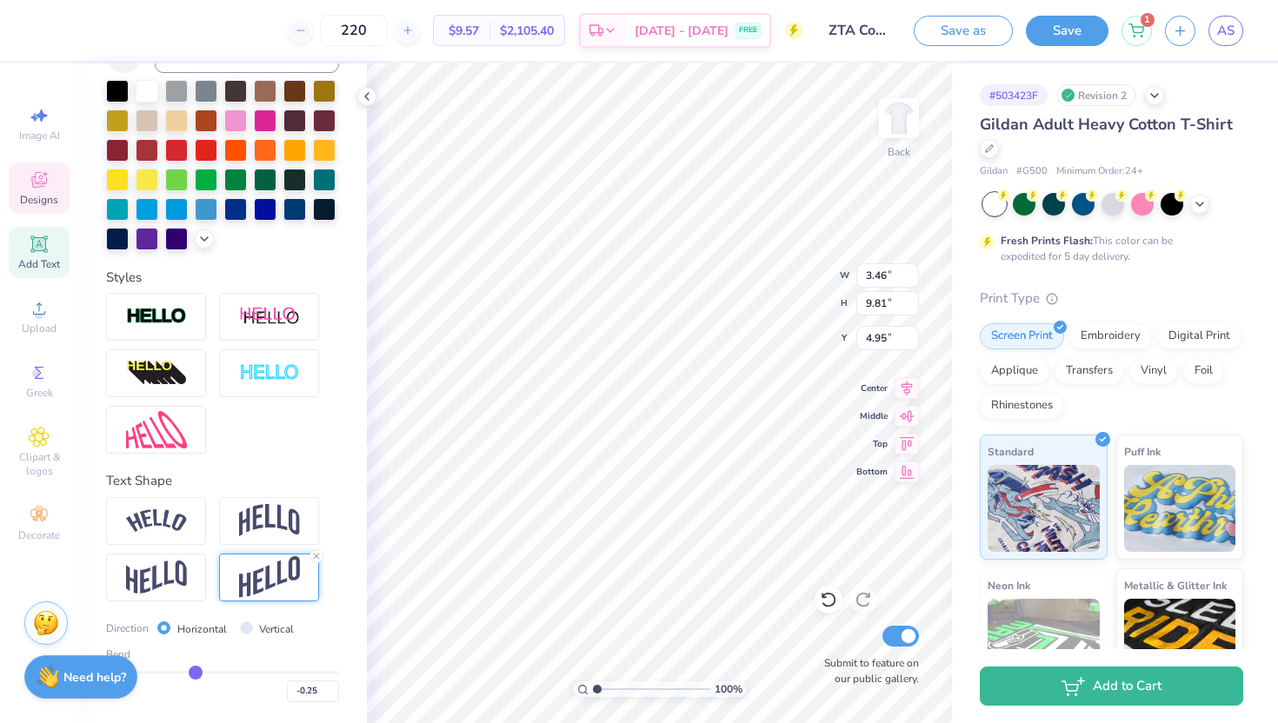
type input "-0.29"
type input "-0.31"
type input "-0.33"
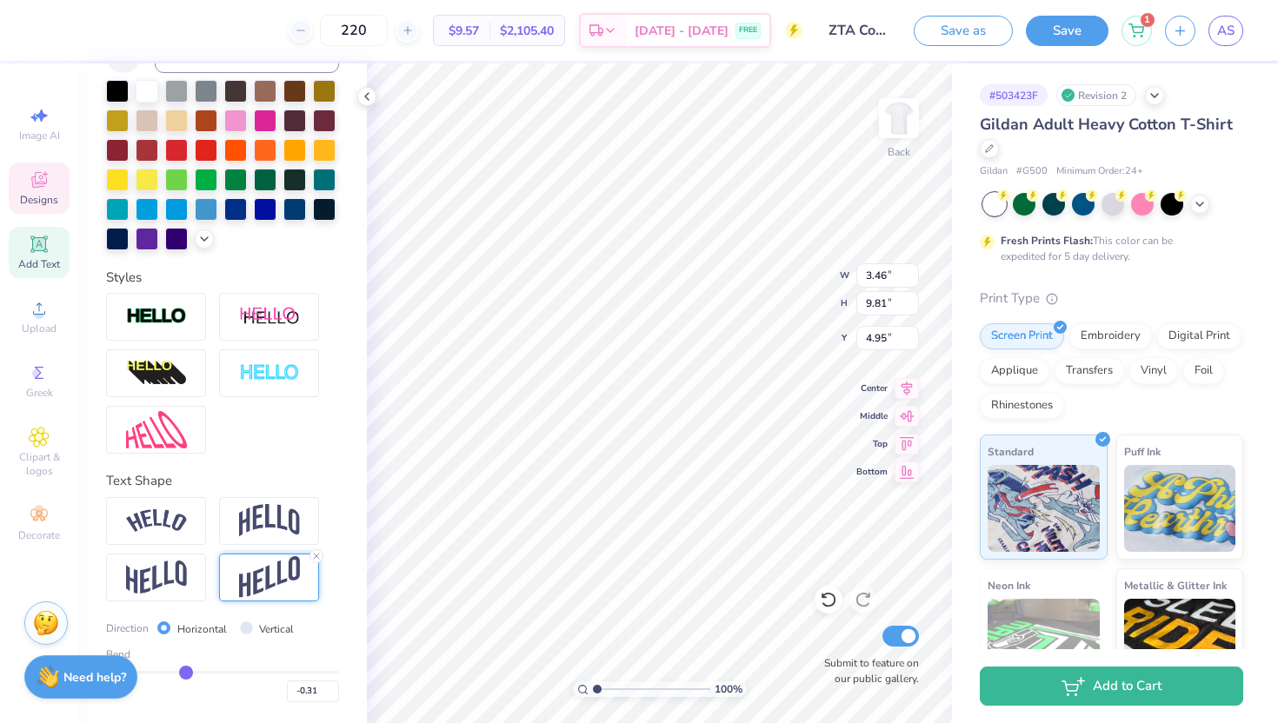
type input "-0.33"
type input "-0.34"
type input "-0.36"
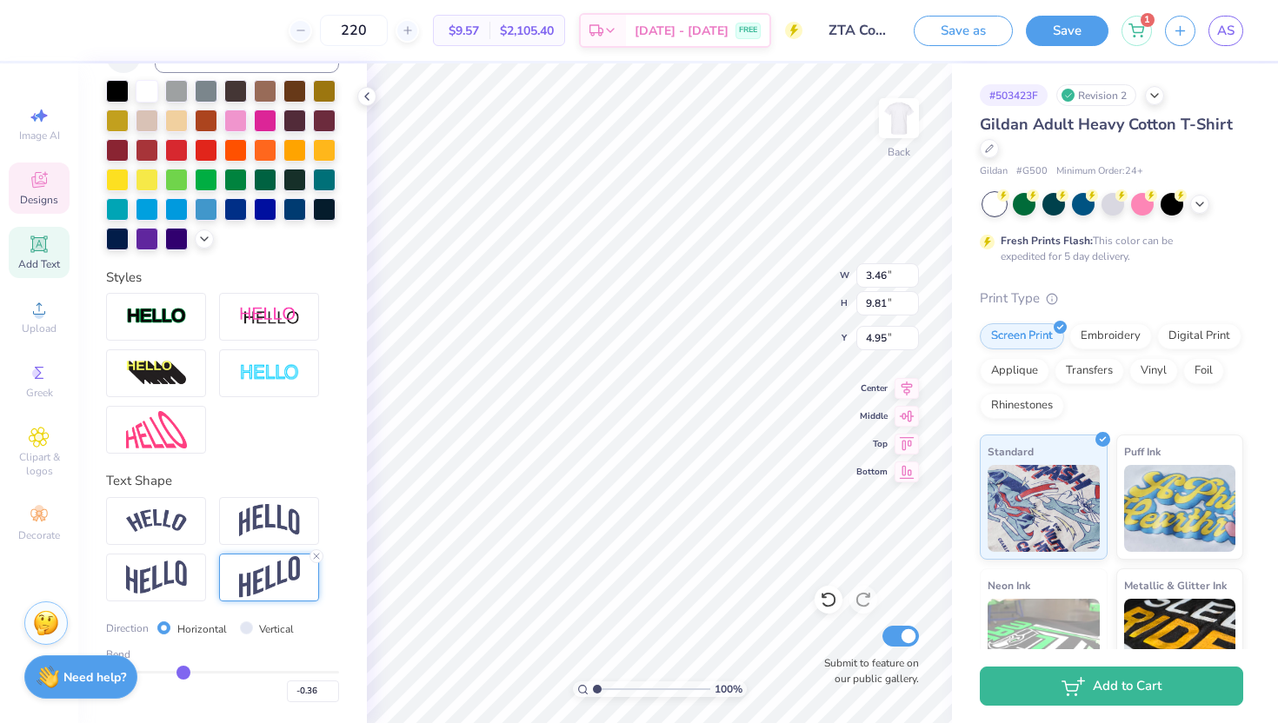
type input "-0.38"
type input "-0.4"
type input "-0.40"
type input "-0.41"
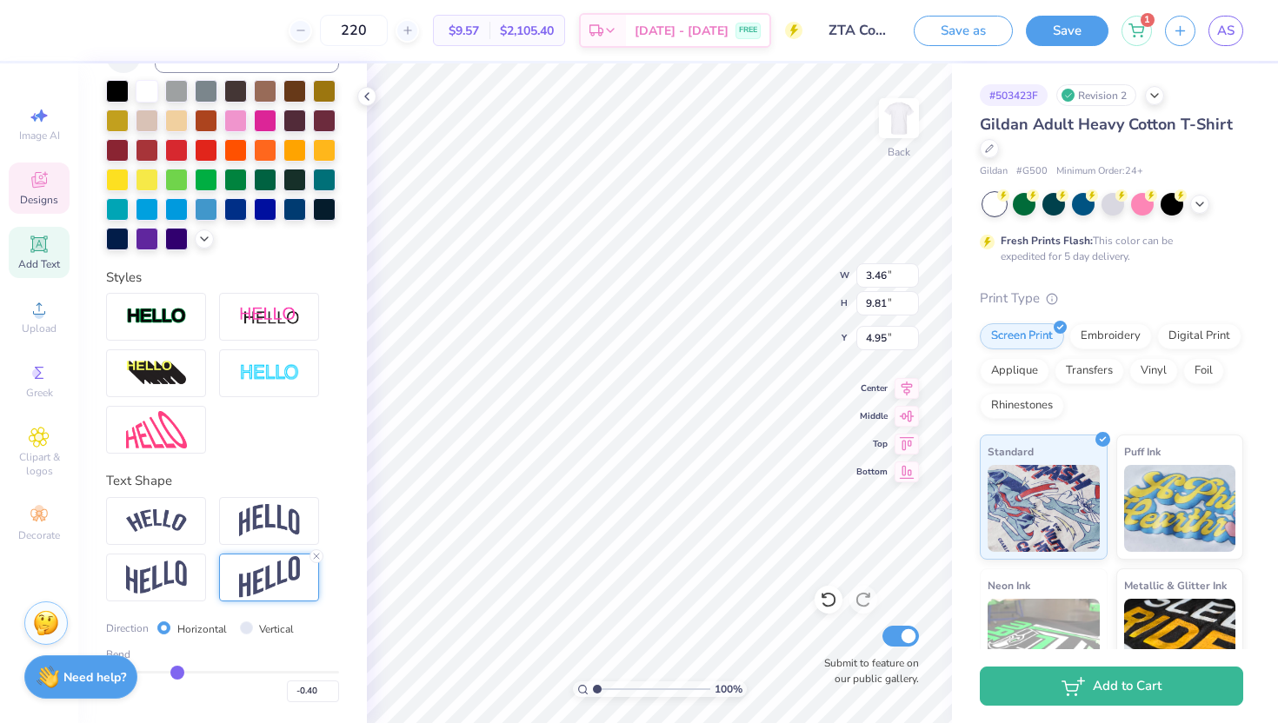
type input "-0.41"
type input "-0.43"
type input "-0.44"
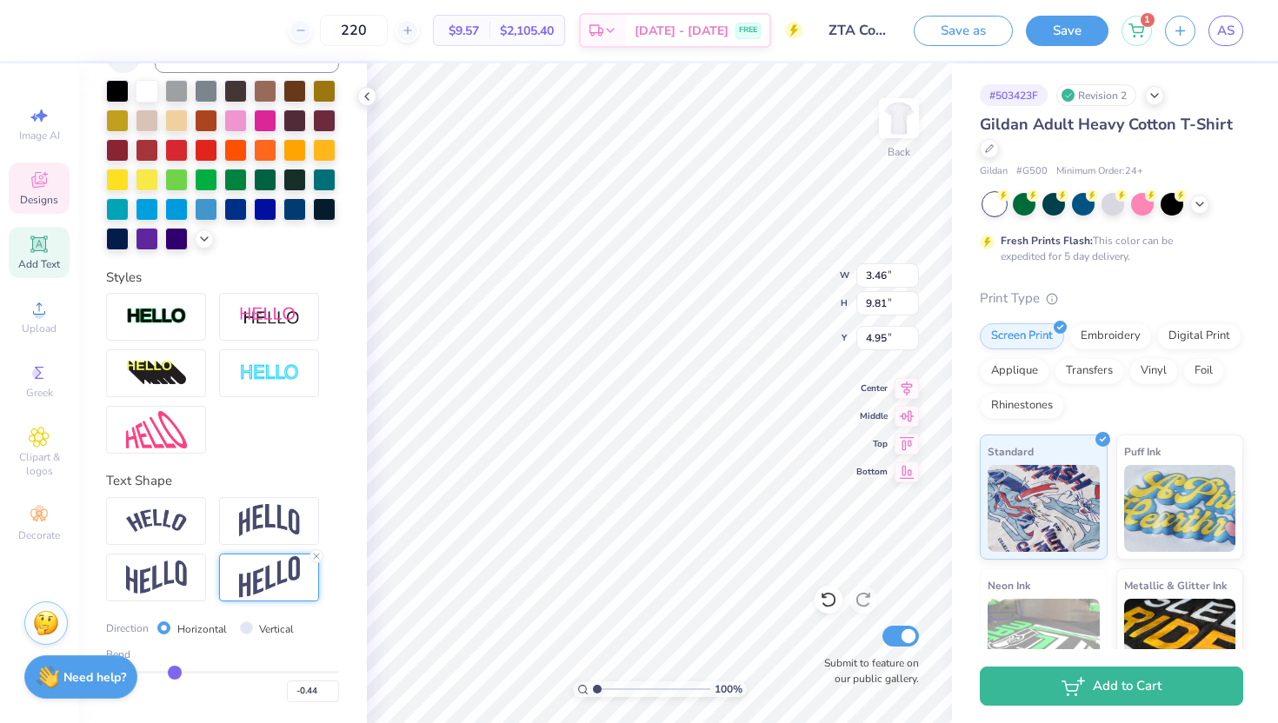
type input "-0.45"
drag, startPoint x: 278, startPoint y: 670, endPoint x: 173, endPoint y: 667, distance: 105.3
type input "-0.45"
click at [173, 671] on input "range" at bounding box center [222, 672] width 233 height 3
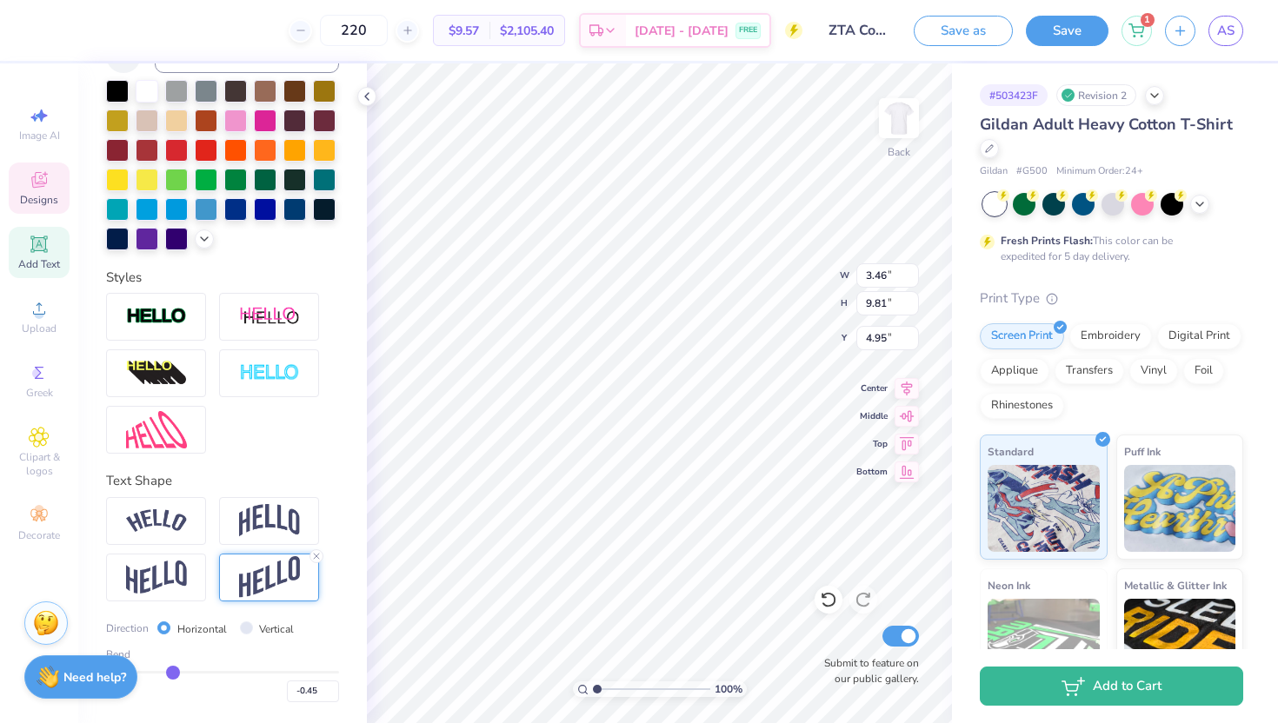
type input "9.14"
type input "5.29"
type input "-0.41"
type input "-0.29"
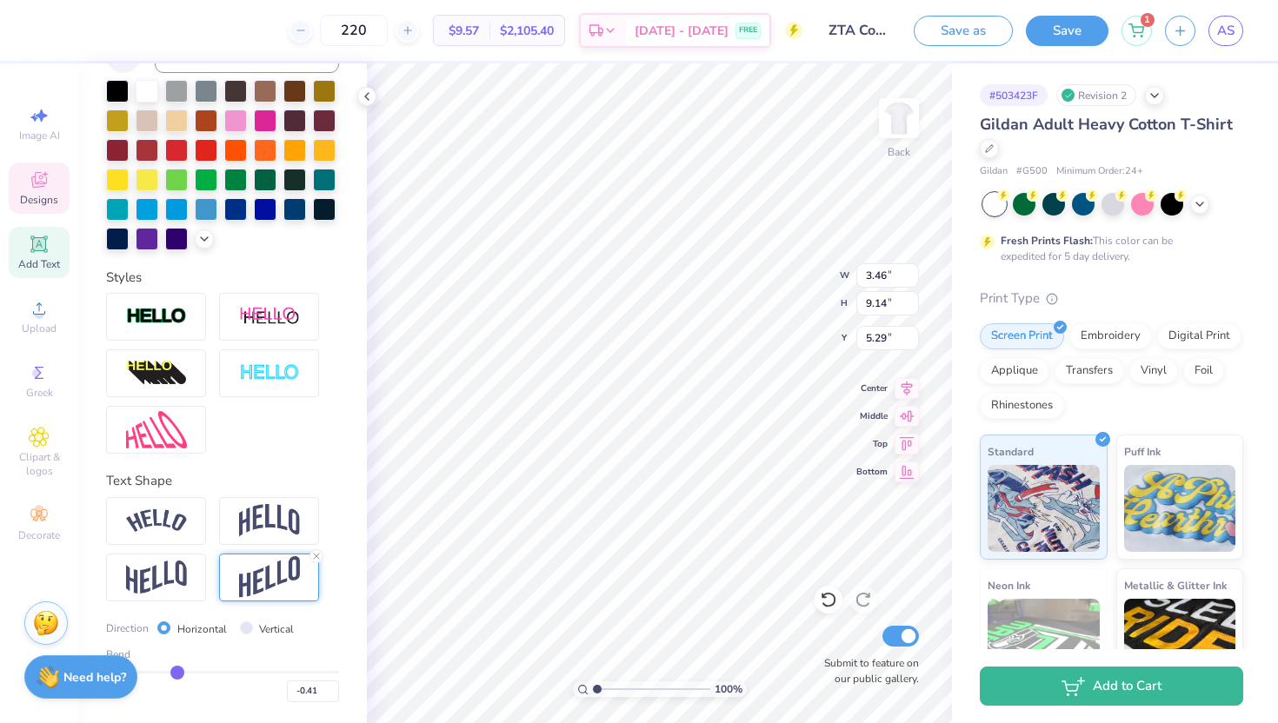
type input "-0.29"
type input "-0.18"
type input "-0.1"
type input "-0.10"
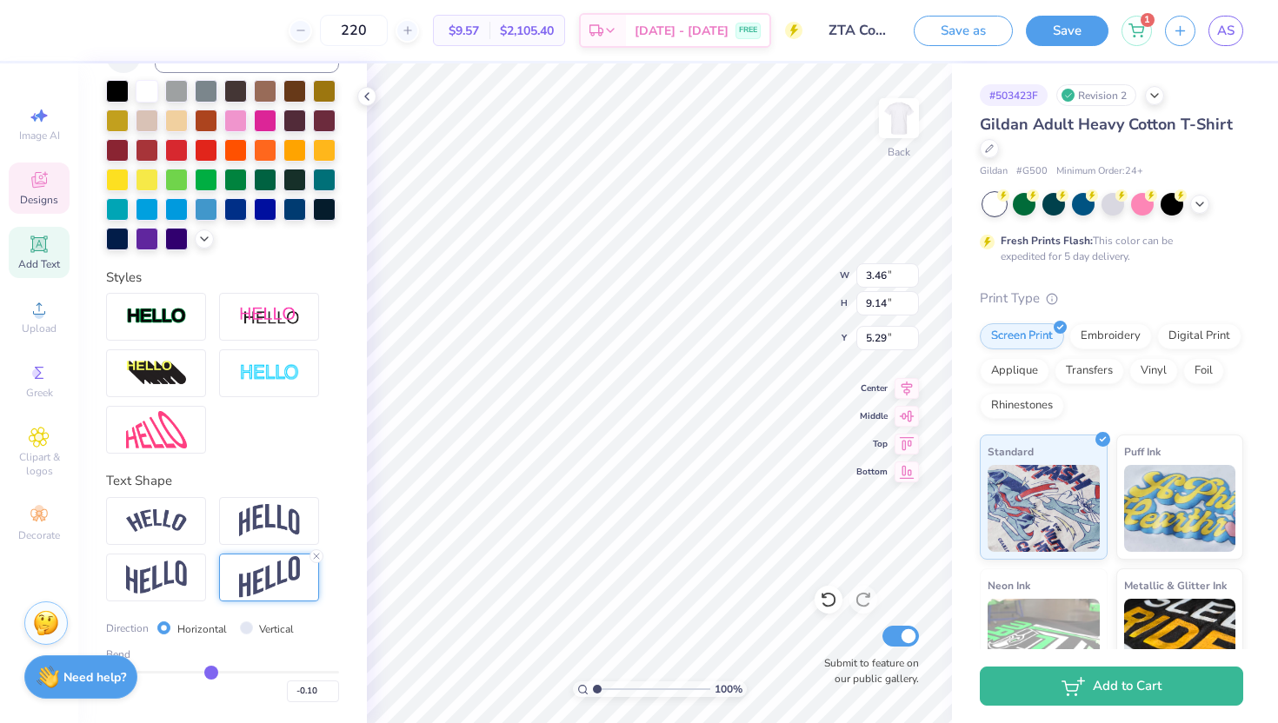
type input "-0.03"
type input "0.03"
type input "0.08"
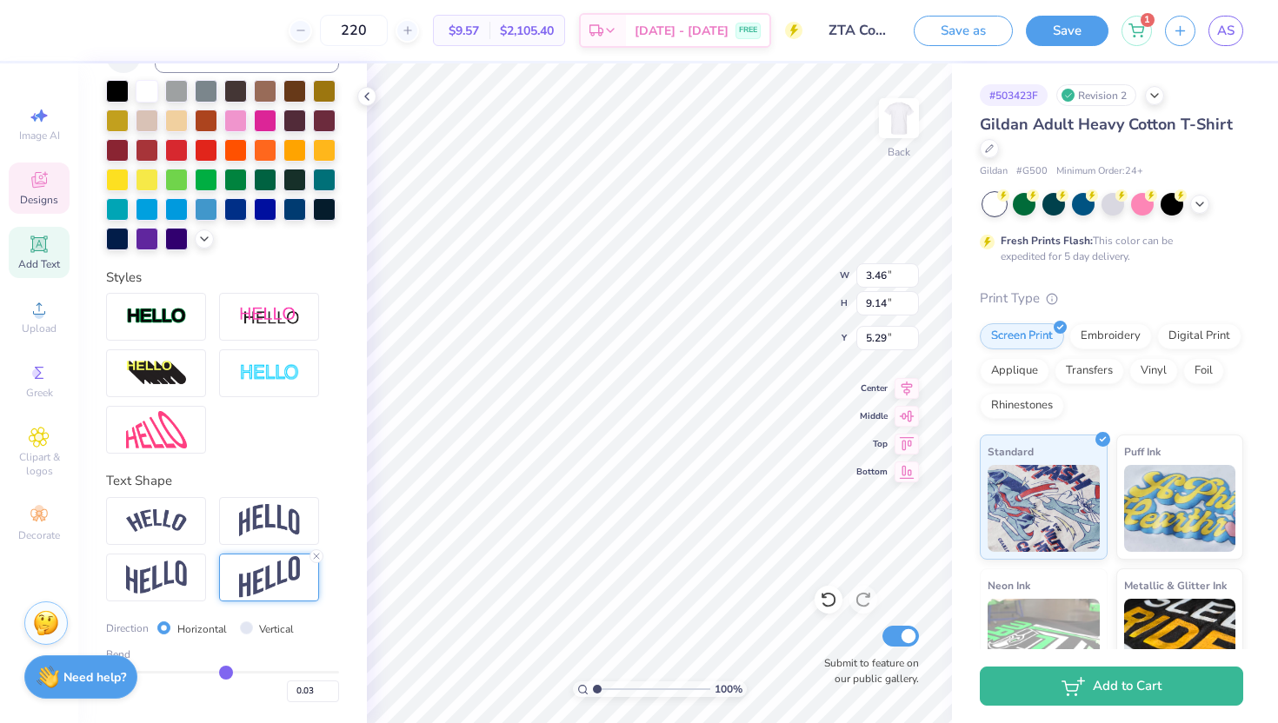
type input "0.08"
type input "0.13"
type input "0.17"
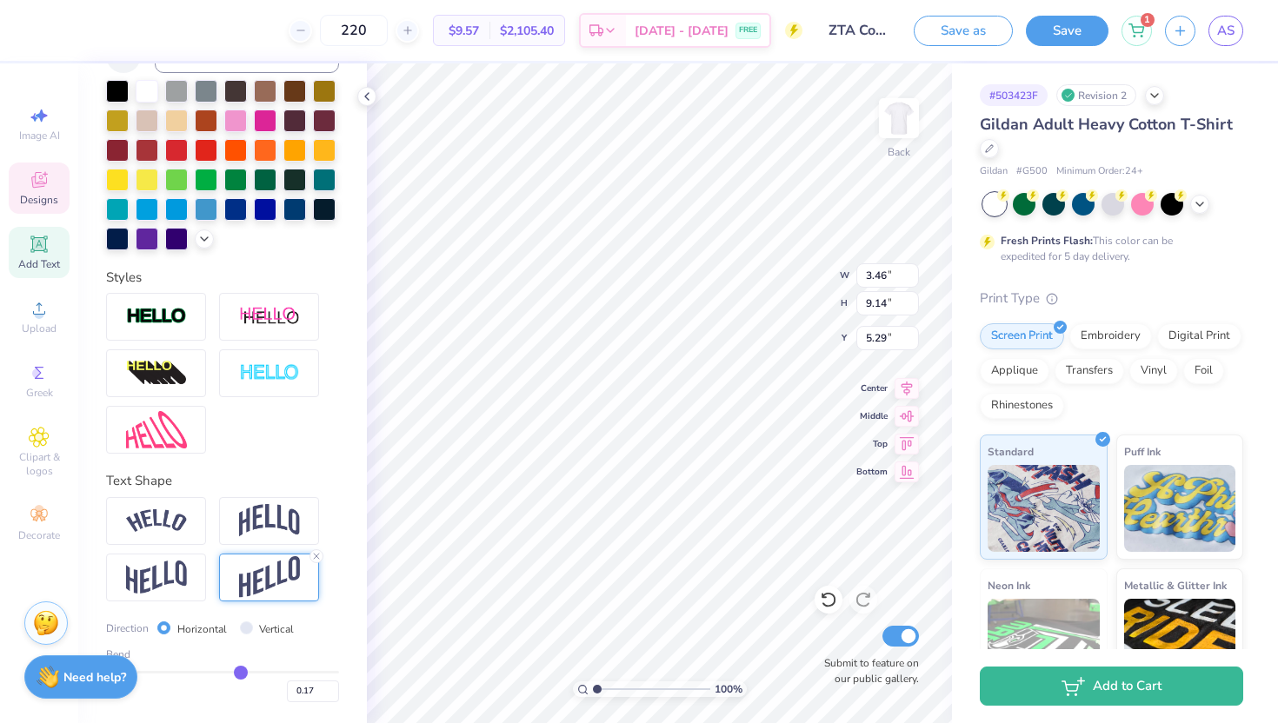
type input "0.22"
type input "0.32"
type input "0.39"
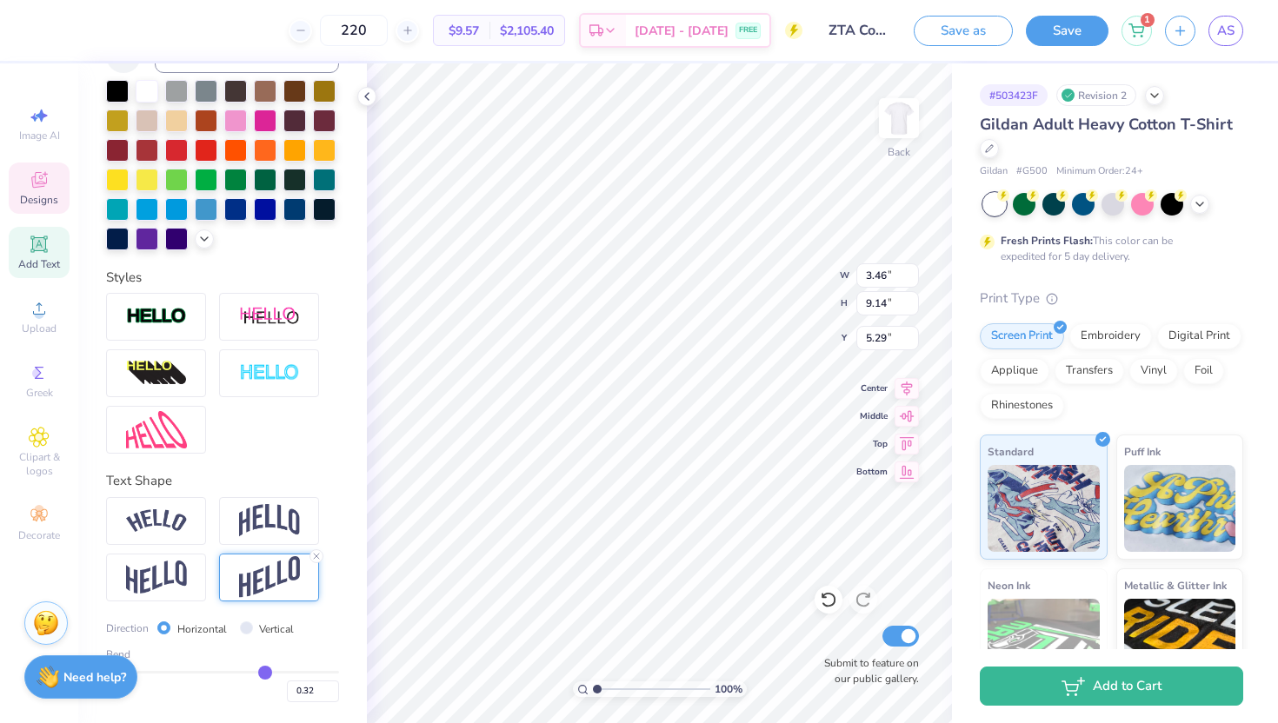
type input "0.39"
type input "0.44"
type input "0.48"
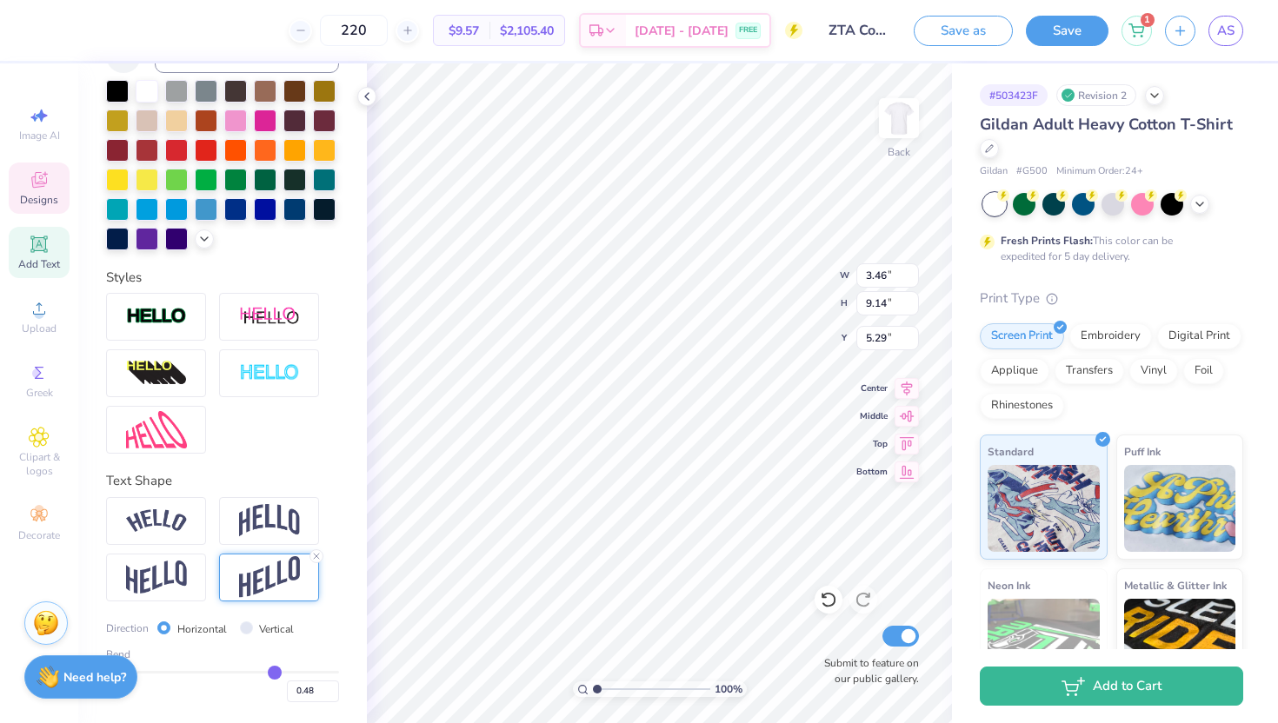
type input "0.53"
type input "0.57"
type input "0.59"
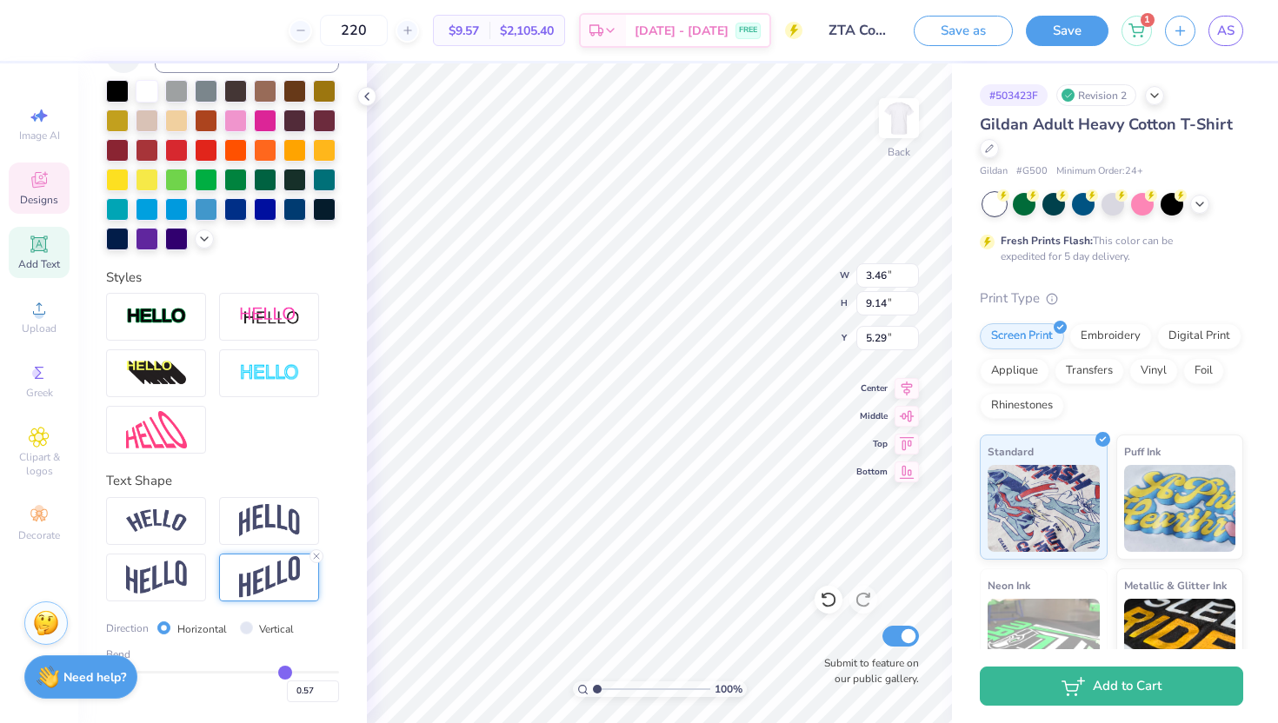
type input "0.59"
type input "0.62"
type input "0.63"
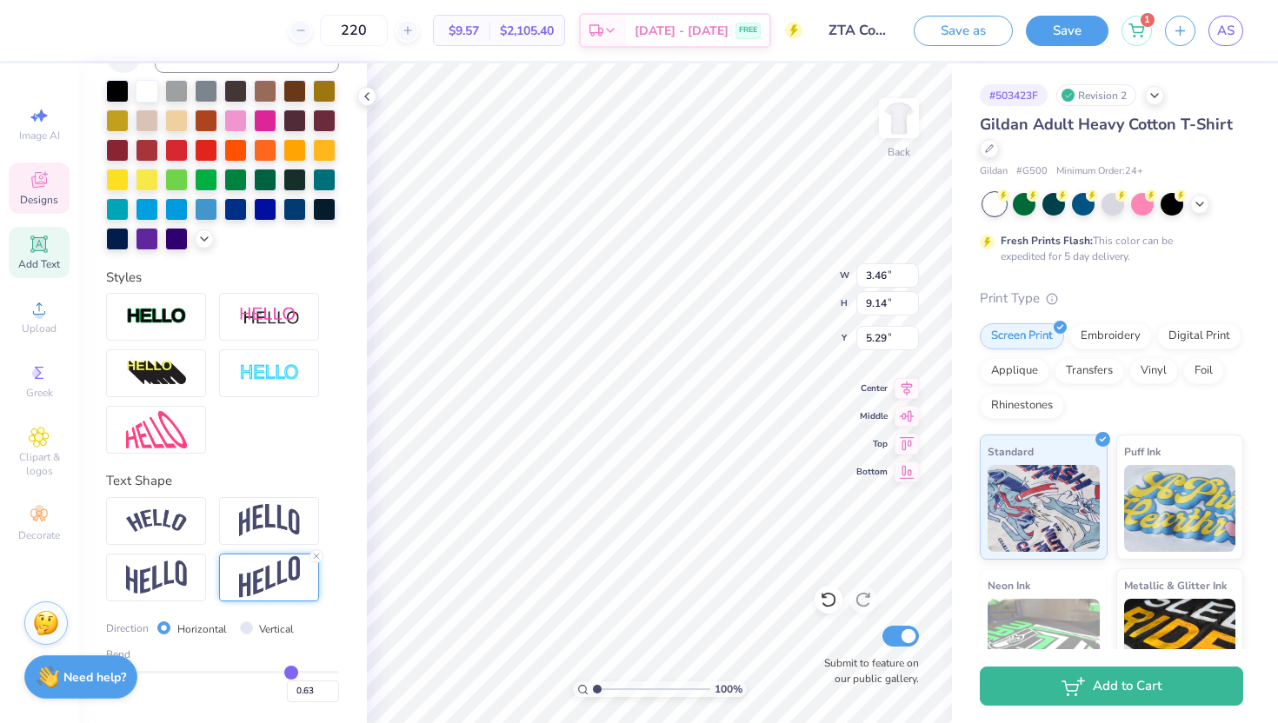
type input "0.64"
type input "0.65"
drag, startPoint x: 173, startPoint y: 667, endPoint x: 290, endPoint y: 670, distance: 117.4
click at [290, 671] on input "range" at bounding box center [222, 672] width 233 height 3
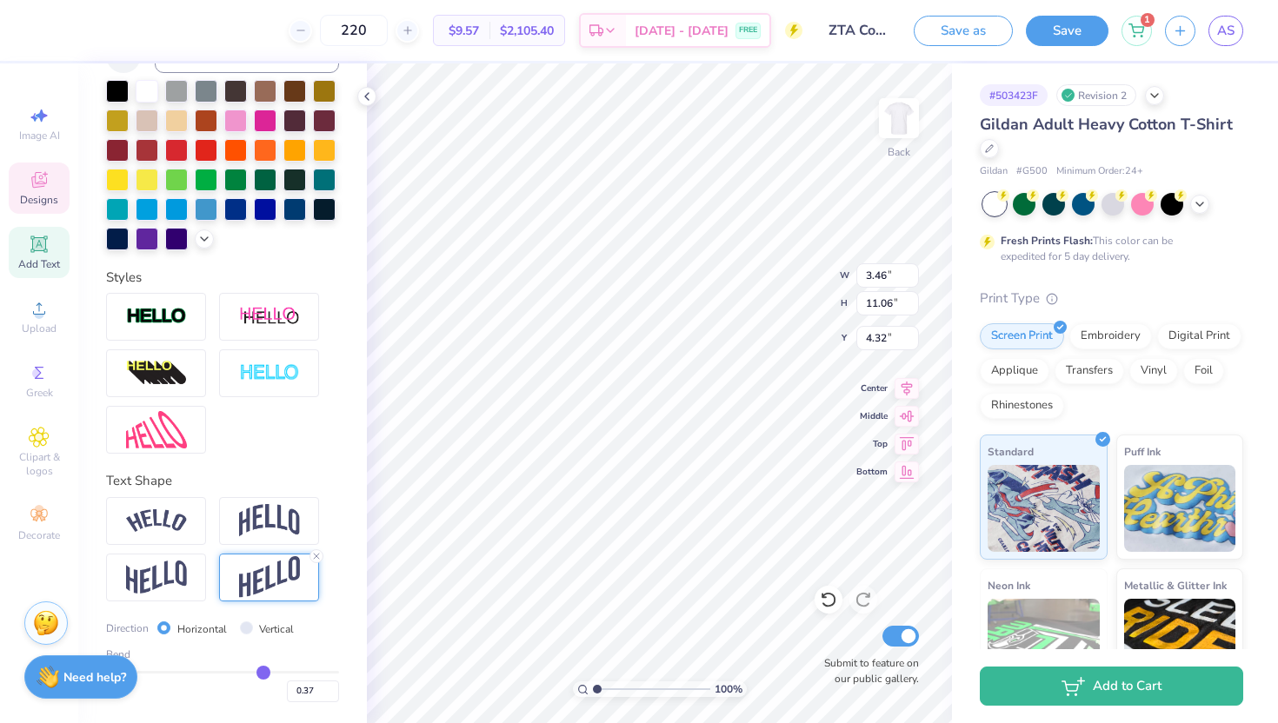
drag, startPoint x: 290, startPoint y: 670, endPoint x: 263, endPoint y: 670, distance: 27.8
click at [263, 671] on input "range" at bounding box center [222, 672] width 233 height 3
drag, startPoint x: 263, startPoint y: 674, endPoint x: 242, endPoint y: 672, distance: 20.9
click at [242, 672] on input "range" at bounding box center [222, 672] width 233 height 3
drag, startPoint x: 243, startPoint y: 673, endPoint x: 223, endPoint y: 670, distance: 21.0
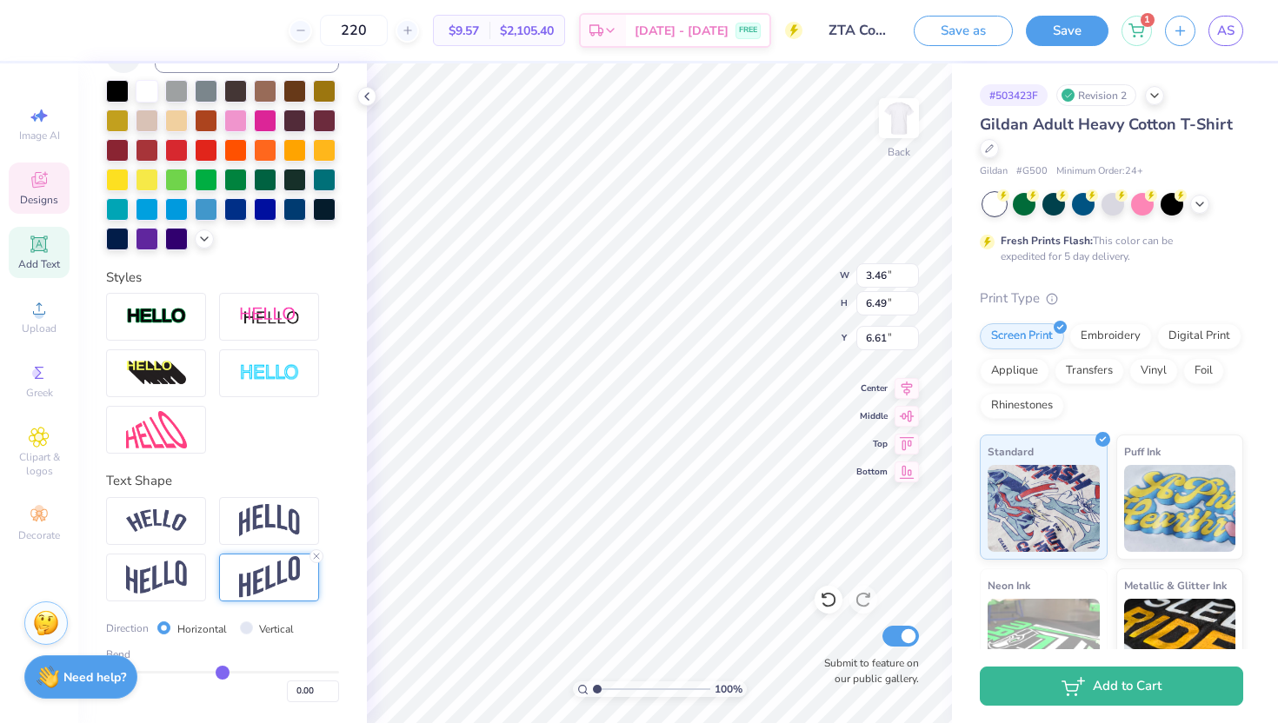
click at [223, 671] on input "range" at bounding box center [222, 672] width 233 height 3
click at [227, 672] on input "range" at bounding box center [222, 672] width 233 height 3
click at [231, 673] on input "range" at bounding box center [222, 672] width 233 height 3
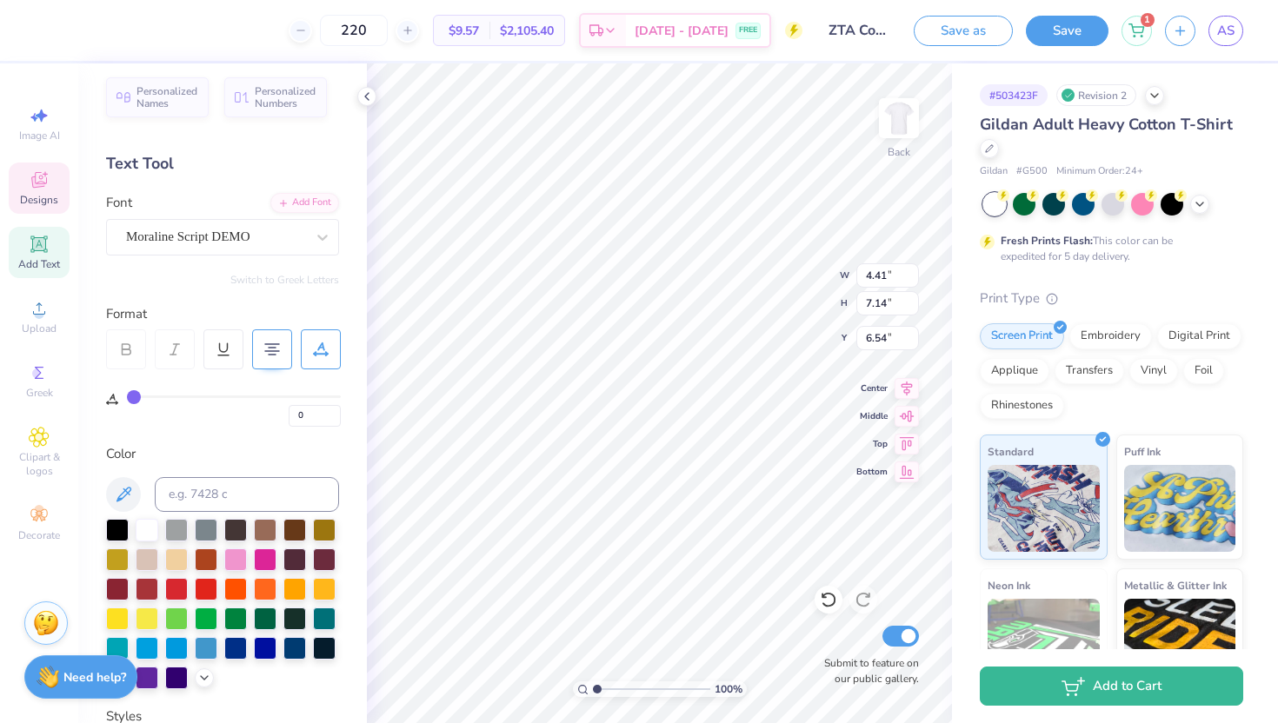
scroll to position [0, 0]
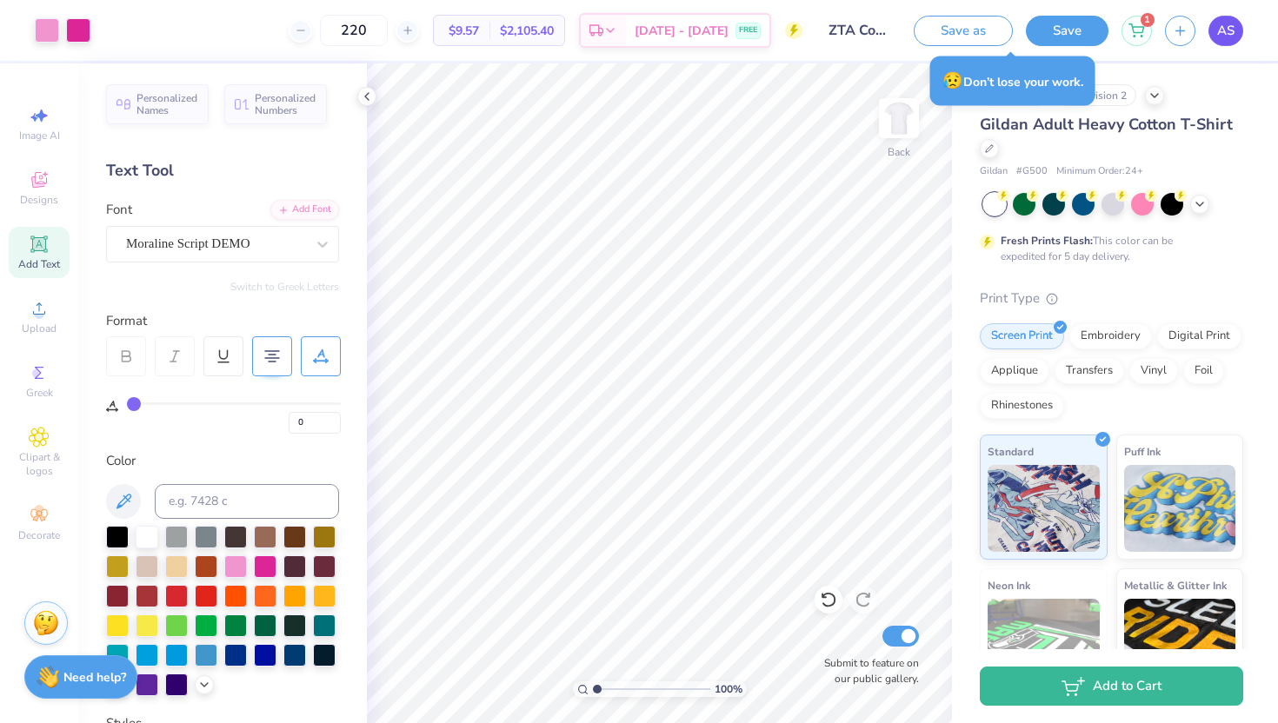
click at [1234, 27] on link "AS" at bounding box center [1226, 31] width 35 height 30
